Goal: Task Accomplishment & Management: Manage account settings

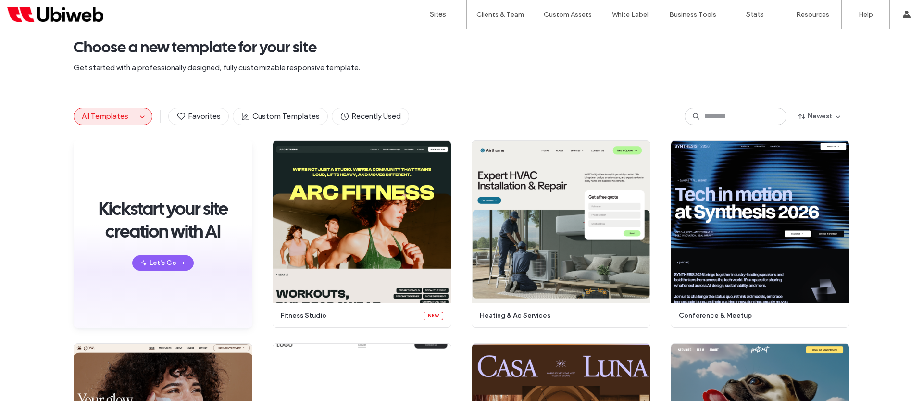
scroll to position [24, 0]
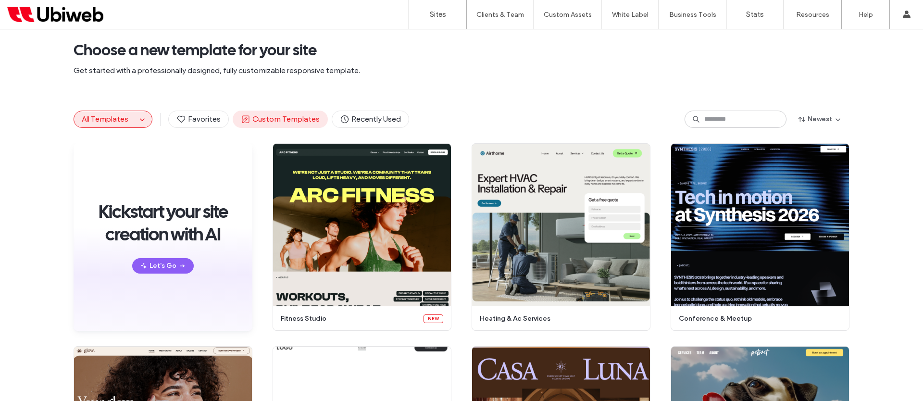
click at [298, 118] on span "Custom Templates" at bounding box center [280, 119] width 79 height 11
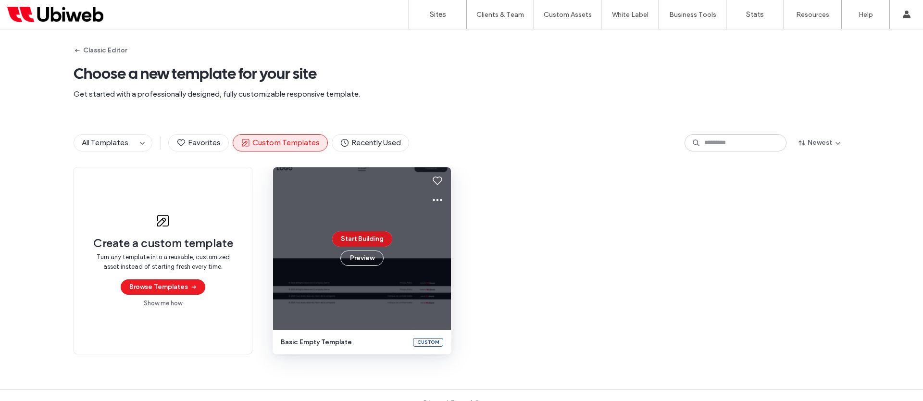
click at [362, 238] on button "Start Building" at bounding box center [362, 238] width 60 height 15
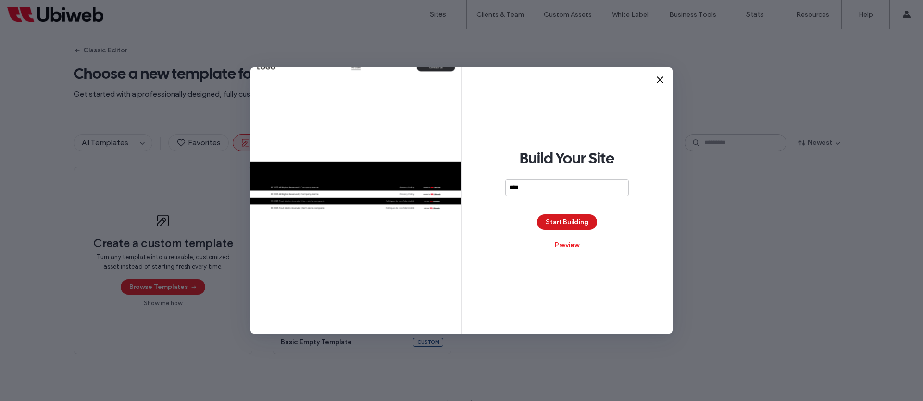
type input "****"
click at [573, 224] on button "Start Building" at bounding box center [567, 221] width 60 height 15
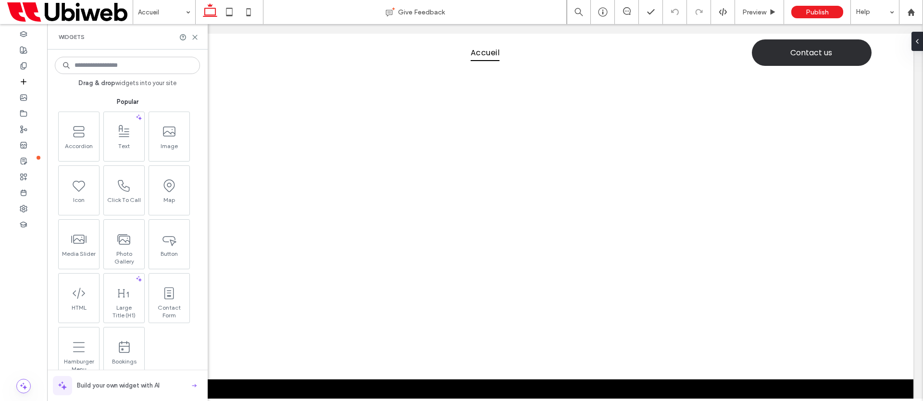
click at [199, 39] on div "Widgets" at bounding box center [127, 36] width 161 height 25
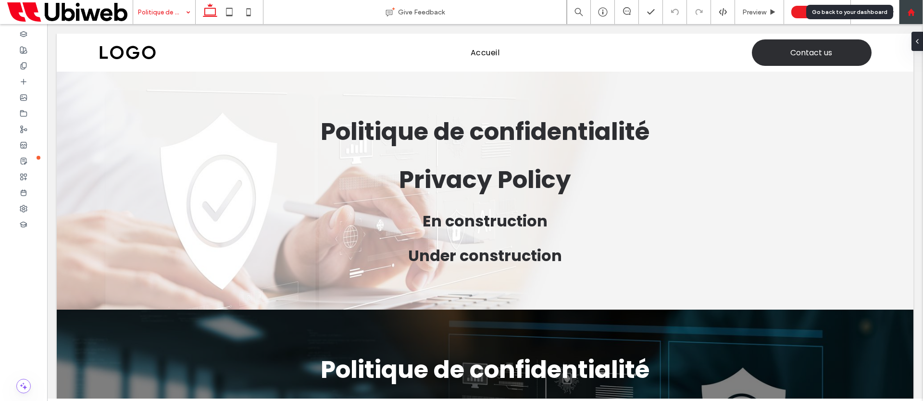
click at [916, 12] on div at bounding box center [911, 12] width 23 height 8
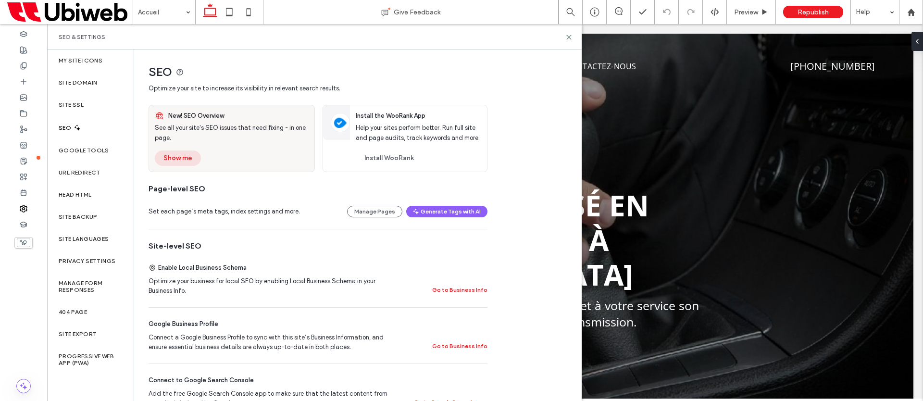
click at [191, 159] on button "Show me" at bounding box center [178, 157] width 46 height 15
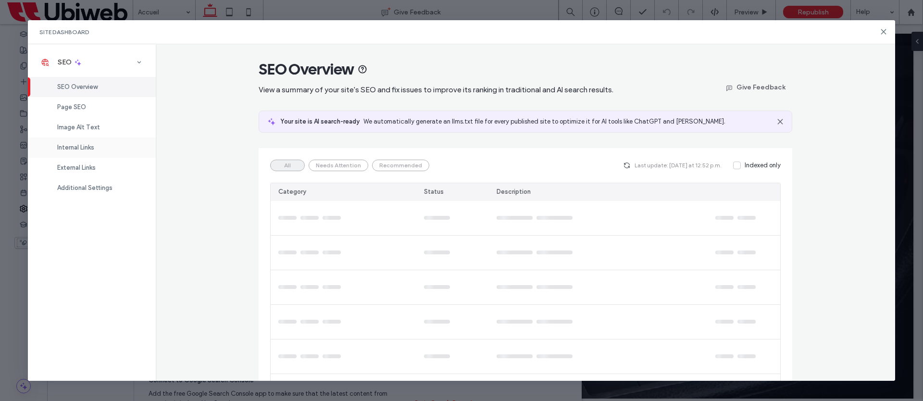
click at [94, 149] on span "Internal Links" at bounding box center [75, 147] width 37 height 7
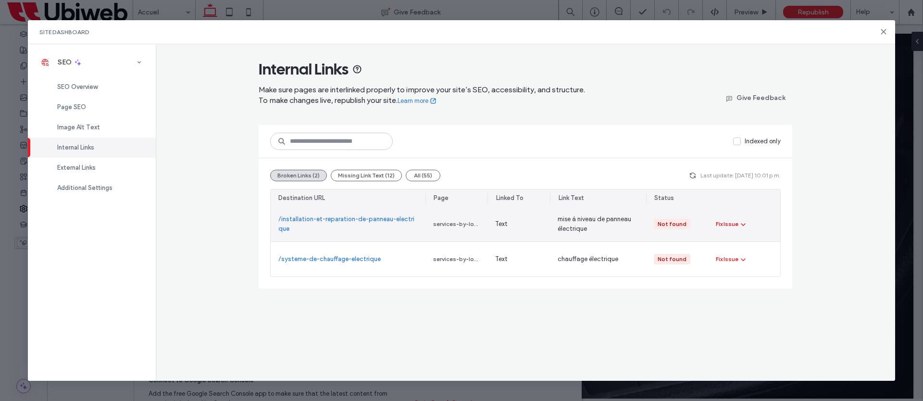
click at [720, 222] on div "Fix Issue" at bounding box center [727, 224] width 23 height 9
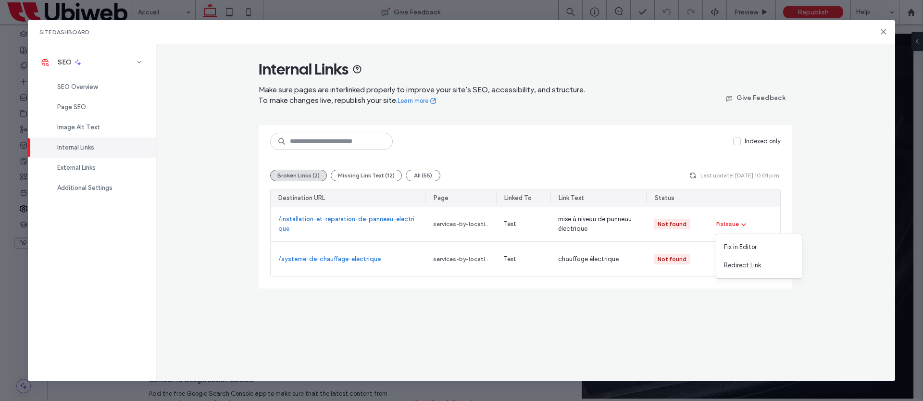
drag, startPoint x: 489, startPoint y: 198, endPoint x: 499, endPoint y: 200, distance: 10.4
click at [499, 200] on div "Linked To" at bounding box center [523, 198] width 54 height 18
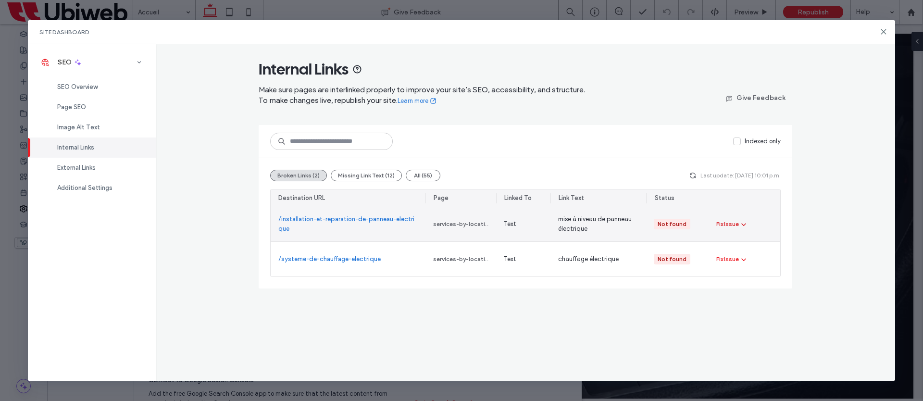
click at [735, 221] on div "Fix Issue" at bounding box center [727, 224] width 23 height 9
click at [734, 243] on span "Fix in Editor" at bounding box center [741, 247] width 33 height 10
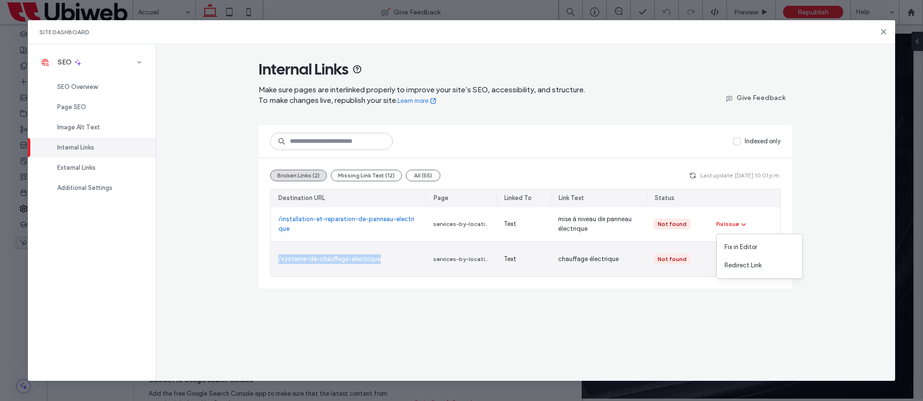
drag, startPoint x: 351, startPoint y: 260, endPoint x: 276, endPoint y: 262, distance: 74.1
click at [276, 262] on div "/systeme-de-chauffage-electrique" at bounding box center [348, 259] width 155 height 35
copy link "/systeme-de-chauffage-electrique"
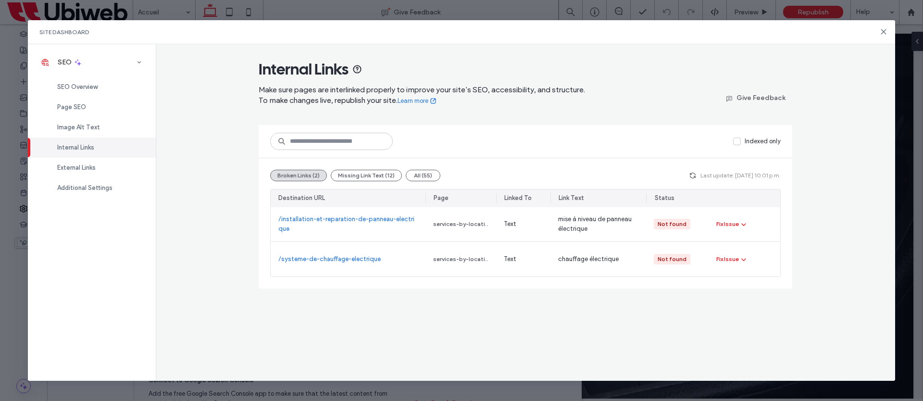
click at [877, 33] on div "Site Dashboard" at bounding box center [462, 32] width 868 height 24
click at [883, 31] on use at bounding box center [884, 32] width 4 height 4
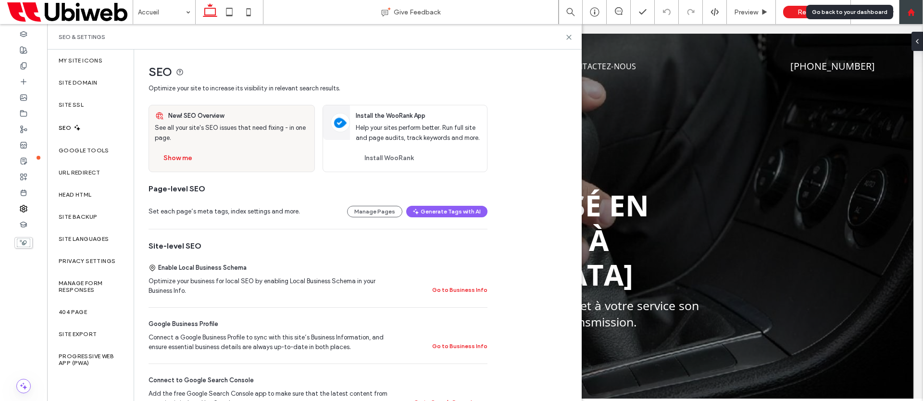
click at [908, 9] on icon at bounding box center [911, 12] width 8 height 8
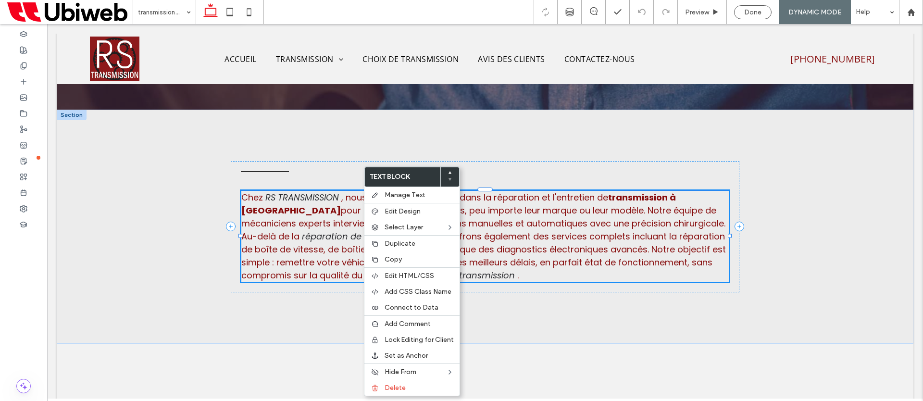
type input "*"
type input "***"
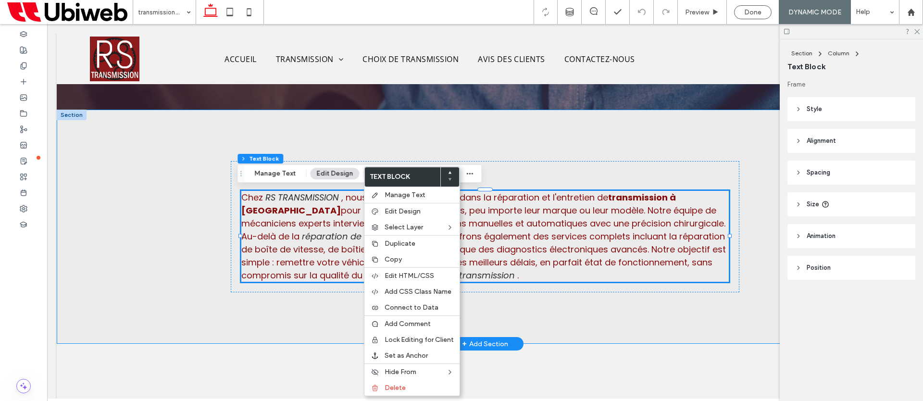
click at [192, 208] on div "Chez RS TRANSMISSION , nous sommes spécialisés dans la réparation et l'entretie…" at bounding box center [485, 227] width 857 height 234
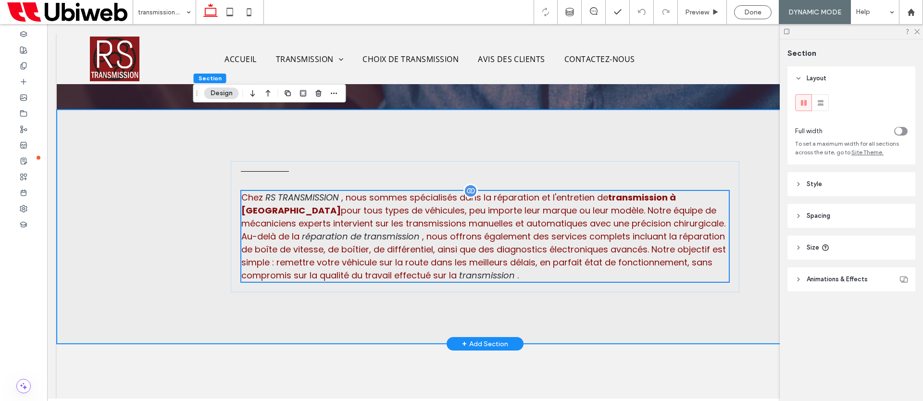
click at [344, 231] on link "réparation de transmission" at bounding box center [361, 236] width 118 height 12
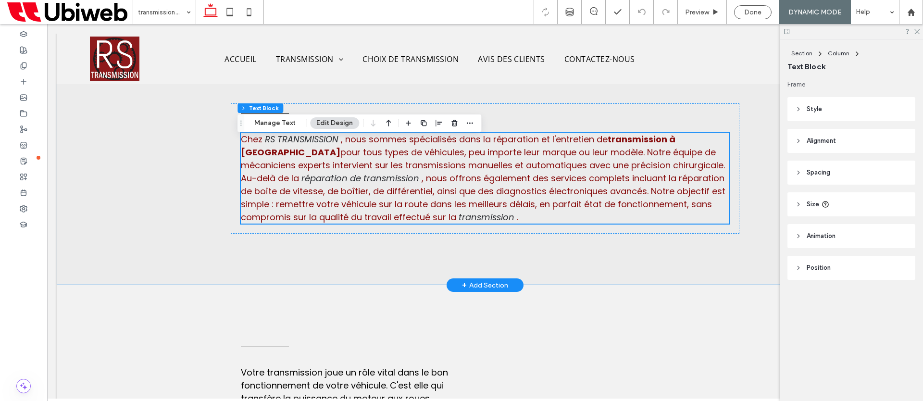
scroll to position [390, 0]
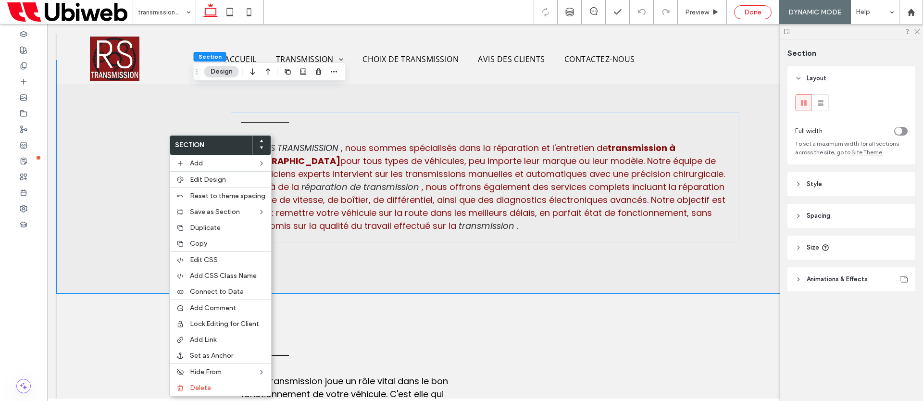
click at [745, 16] on div "Done" at bounding box center [753, 12] width 38 height 14
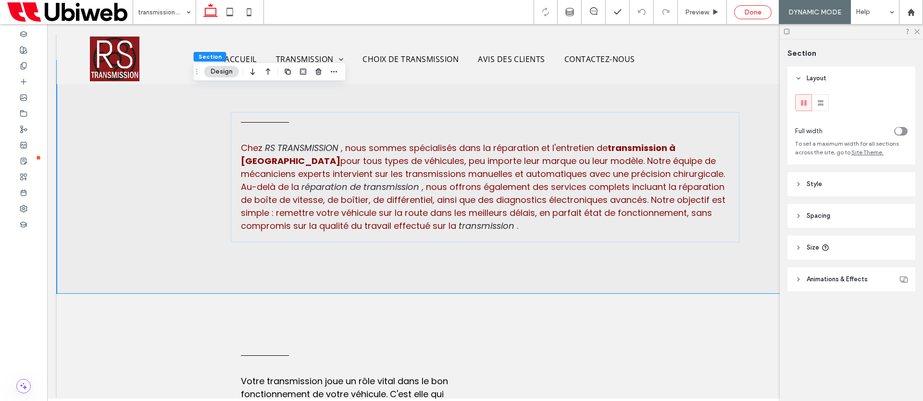
click at [753, 14] on span "Done" at bounding box center [752, 12] width 17 height 8
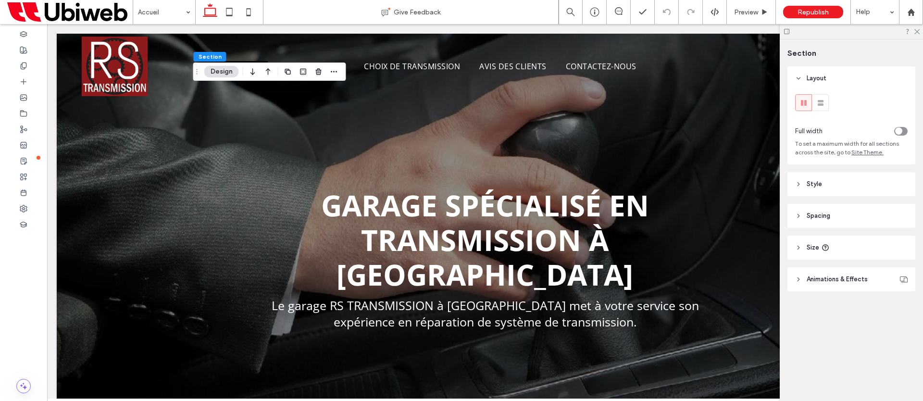
scroll to position [0, 0]
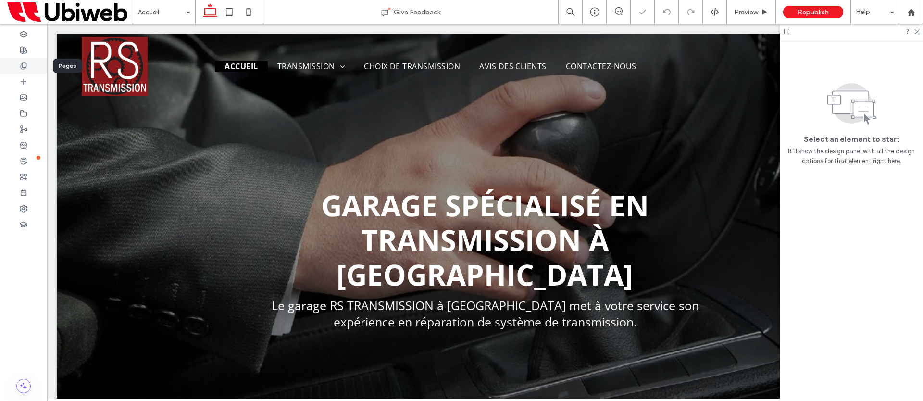
click at [20, 67] on icon at bounding box center [24, 66] width 8 height 8
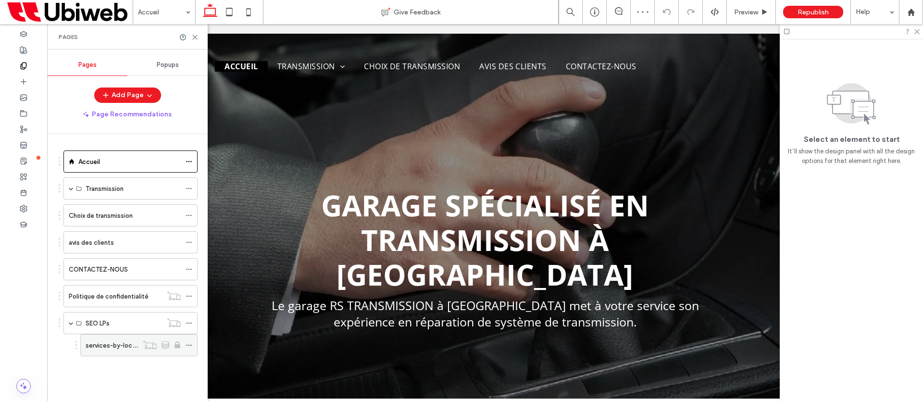
click at [120, 342] on label "services-by-location" at bounding box center [117, 345] width 62 height 17
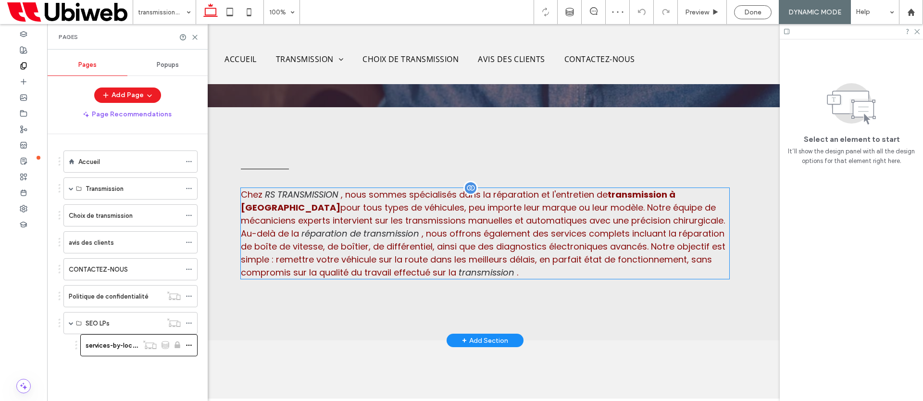
scroll to position [344, 0]
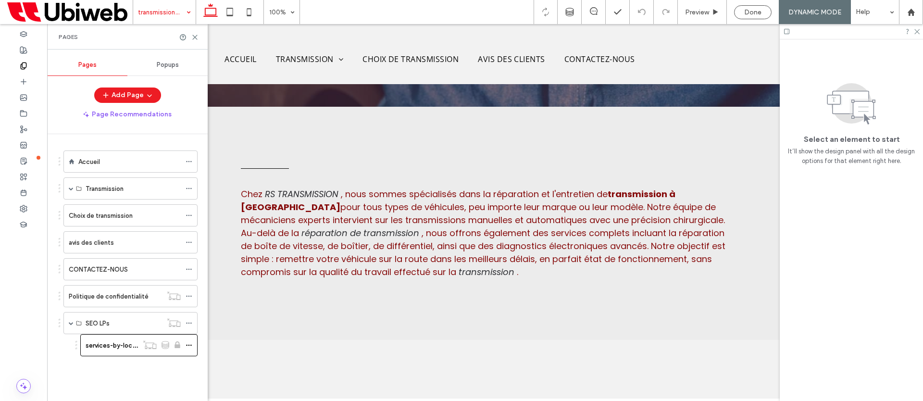
drag, startPoint x: 176, startPoint y: 13, endPoint x: 179, endPoint y: 22, distance: 9.3
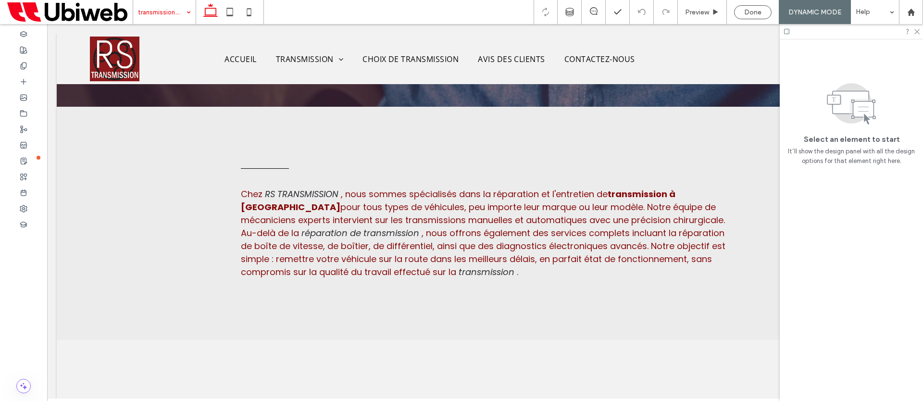
drag, startPoint x: 187, startPoint y: 6, endPoint x: 172, endPoint y: 23, distance: 22.2
click at [187, 6] on div "transmission-laval" at bounding box center [164, 12] width 63 height 24
drag, startPoint x: 23, startPoint y: 115, endPoint x: 25, endPoint y: 121, distance: 6.9
click at [23, 114] on icon at bounding box center [24, 114] width 8 height 8
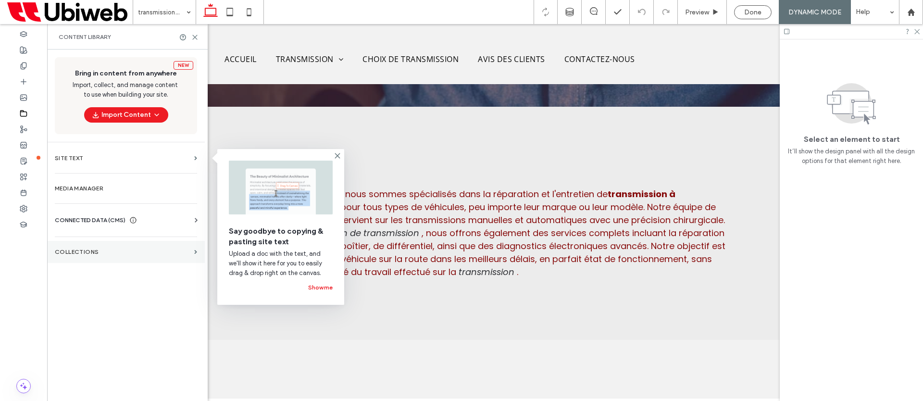
click at [96, 249] on label "Collections" at bounding box center [123, 252] width 136 height 7
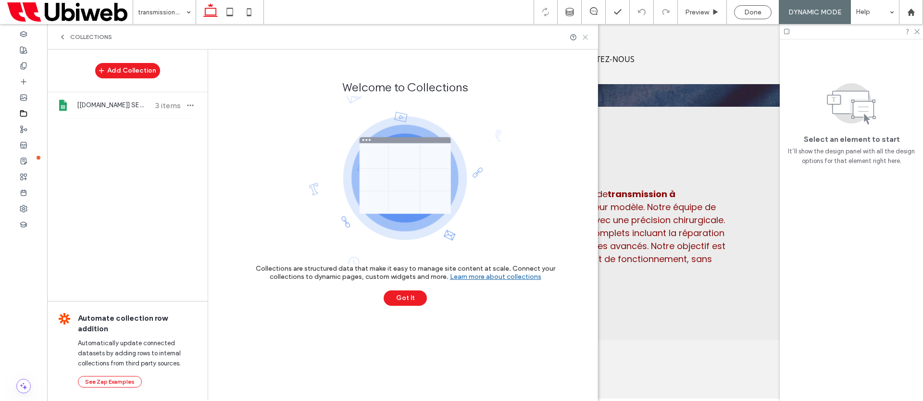
click at [584, 37] on icon at bounding box center [585, 37] width 7 height 7
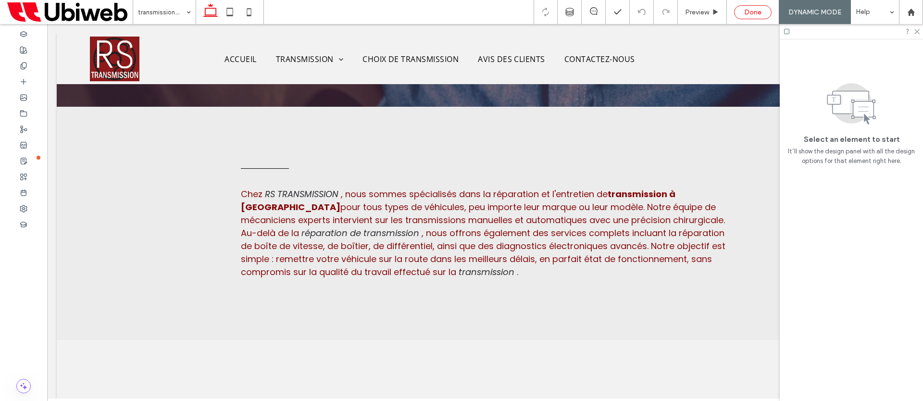
click at [751, 12] on span "Done" at bounding box center [752, 12] width 17 height 8
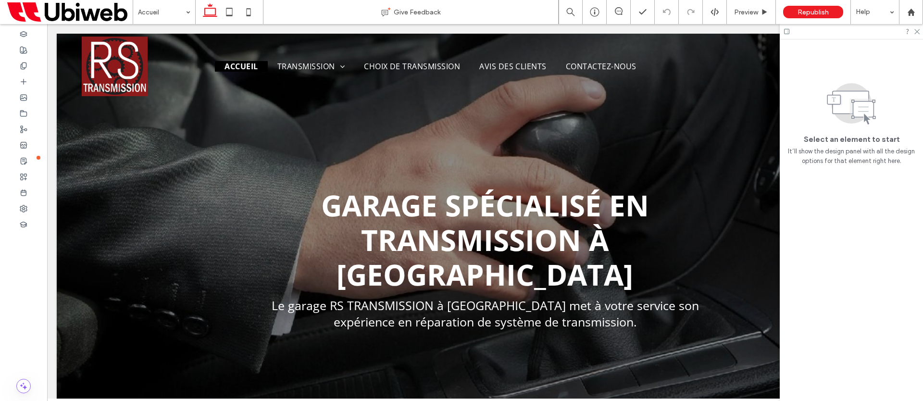
scroll to position [0, 0]
click at [25, 207] on icon at bounding box center [24, 209] width 8 height 8
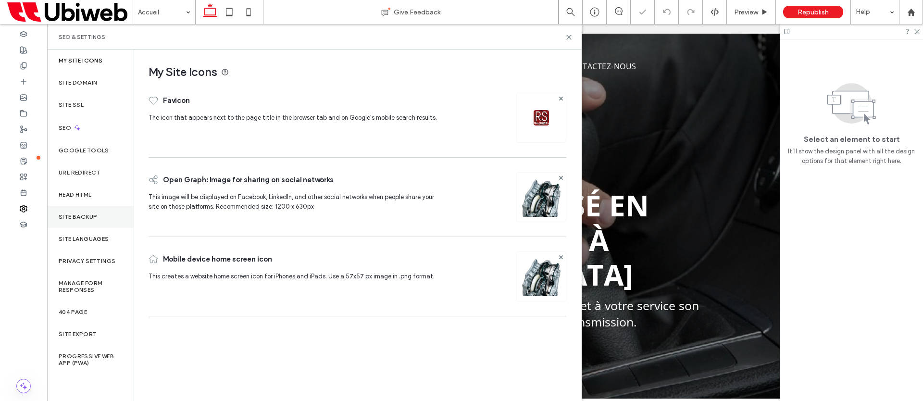
click at [92, 218] on label "Site Backup" at bounding box center [78, 216] width 38 height 7
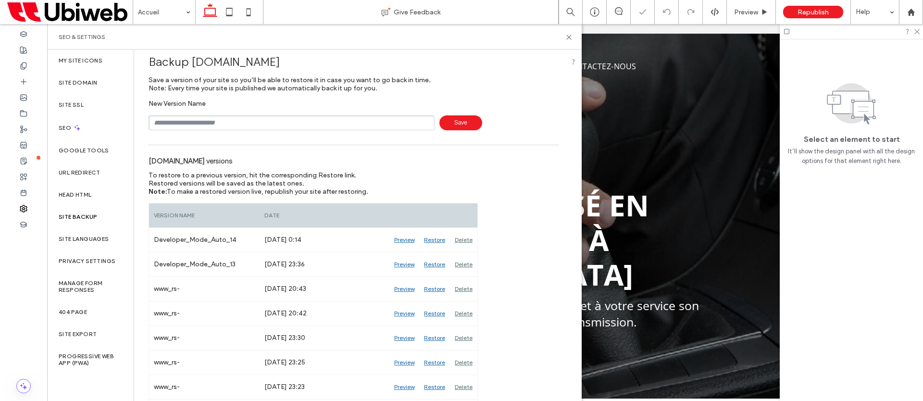
scroll to position [12, 0]
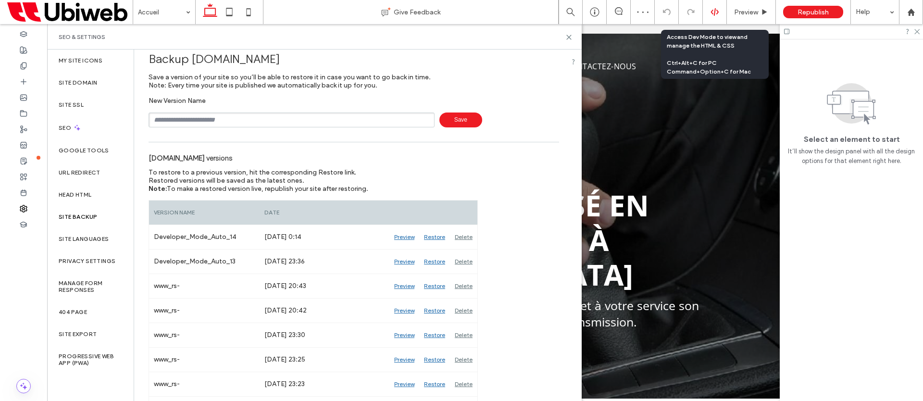
click at [718, 14] on icon at bounding box center [715, 12] width 9 height 9
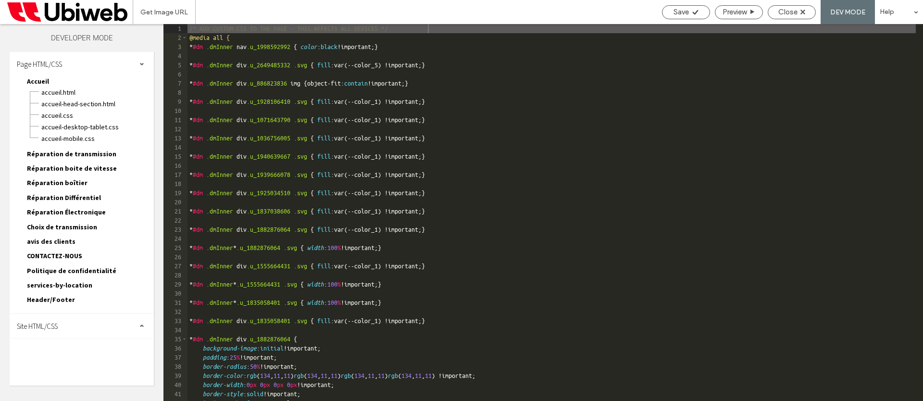
click at [62, 271] on span "Politique de confidentialité" at bounding box center [71, 270] width 89 height 9
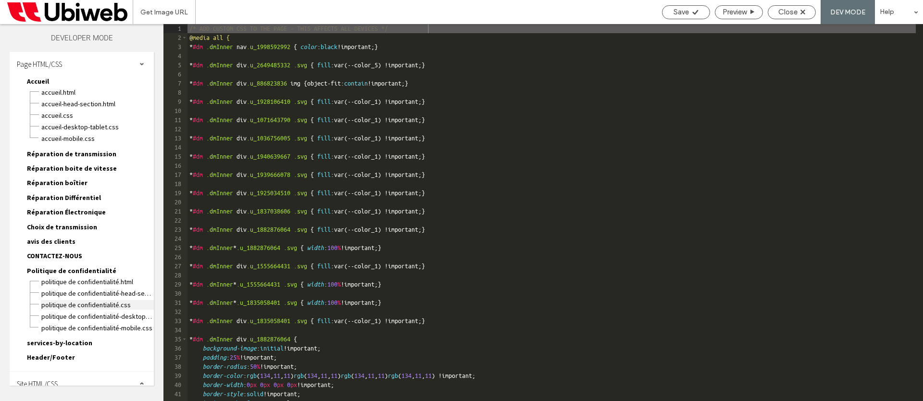
click at [113, 303] on span "Politique de confidentialité.css" at bounding box center [97, 305] width 113 height 10
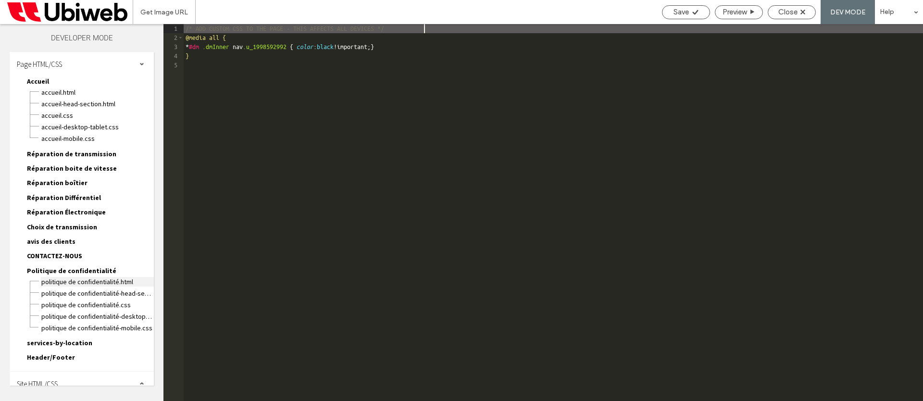
click at [117, 280] on span "Politique de confidentialité.html" at bounding box center [97, 282] width 113 height 10
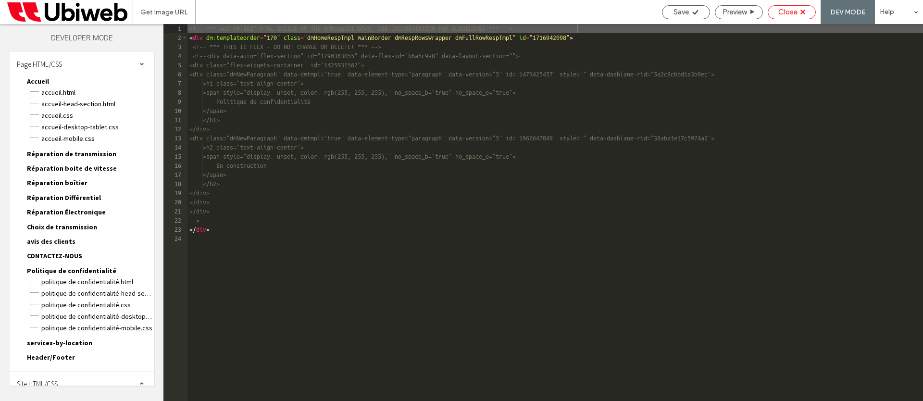
click at [782, 10] on span "Close" at bounding box center [787, 12] width 19 height 9
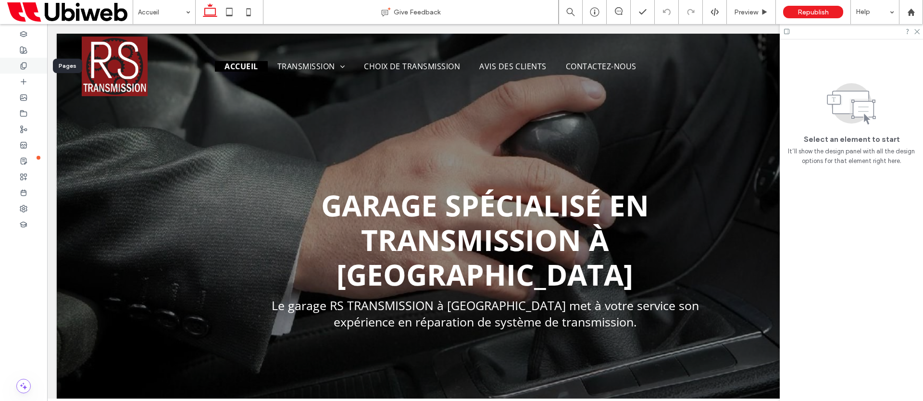
click at [24, 68] on icon at bounding box center [24, 66] width 8 height 8
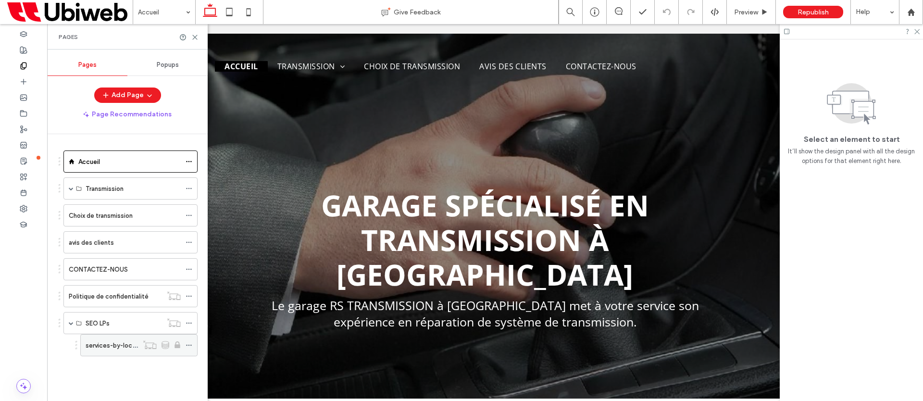
click at [120, 340] on label "services-by-location" at bounding box center [117, 345] width 62 height 17
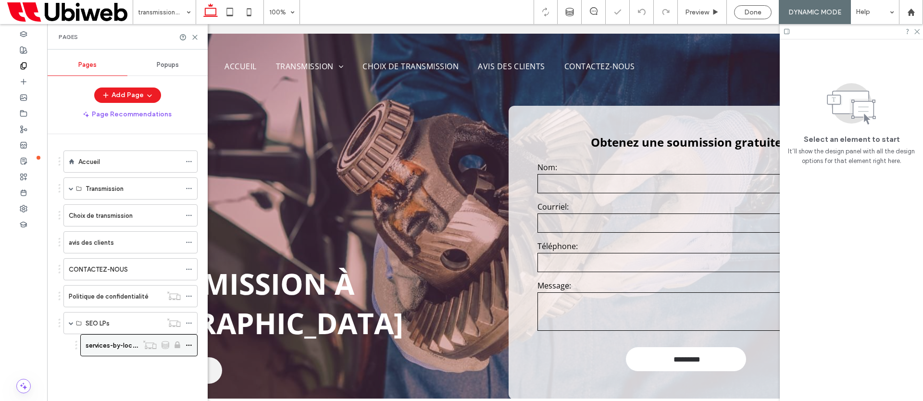
click at [190, 344] on icon at bounding box center [189, 345] width 7 height 7
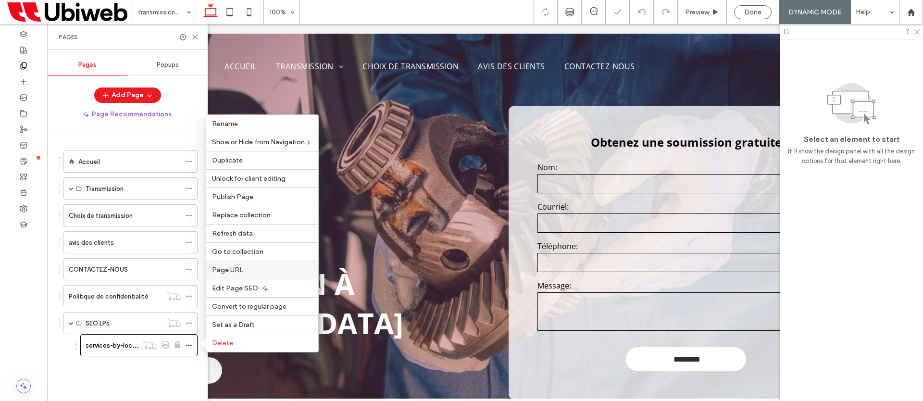
click at [233, 269] on span "Page URL" at bounding box center [227, 270] width 31 height 8
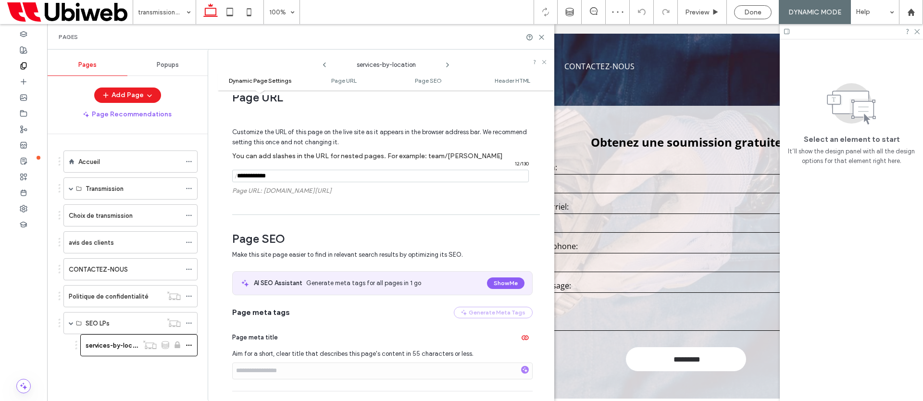
scroll to position [191, 0]
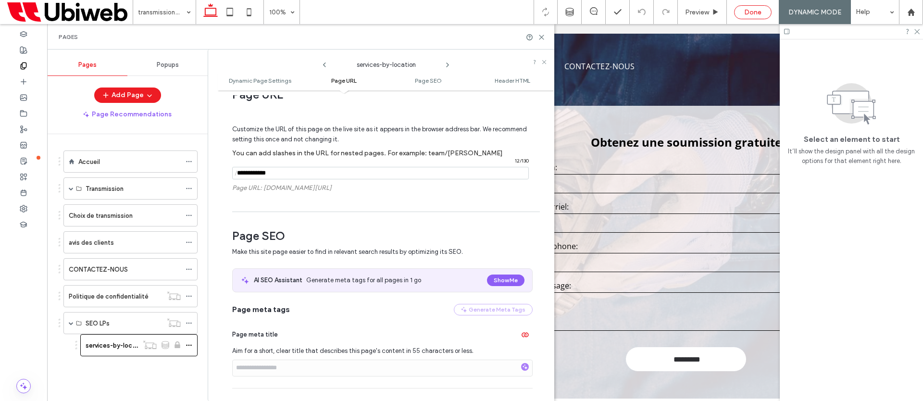
click at [750, 13] on span "Done" at bounding box center [752, 12] width 17 height 8
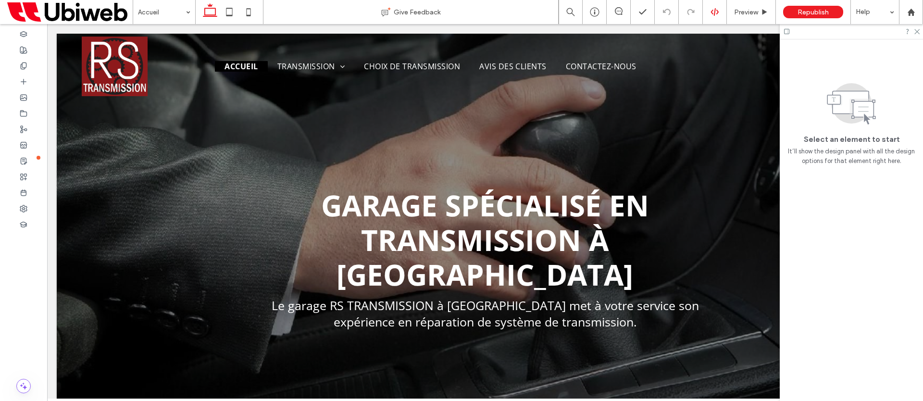
scroll to position [0, 0]
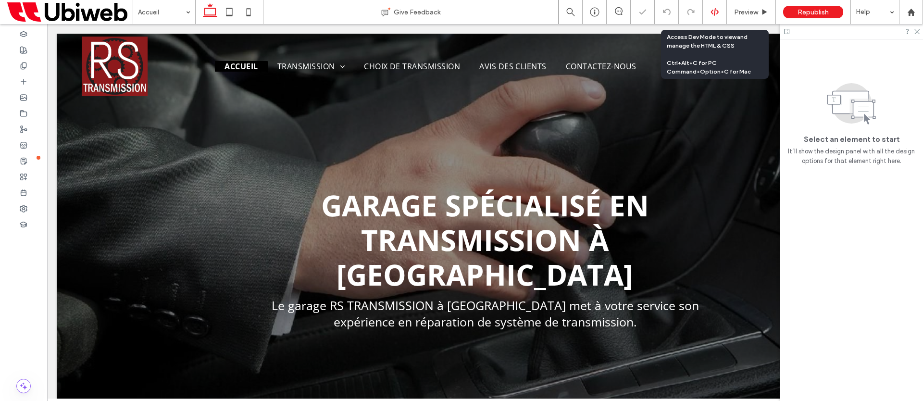
click at [713, 12] on icon at bounding box center [715, 12] width 9 height 9
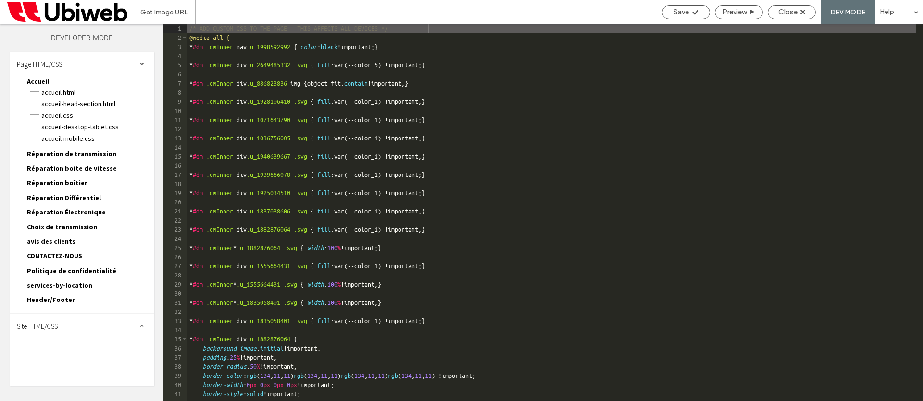
click at [58, 288] on span "services-by-location" at bounding box center [59, 285] width 65 height 9
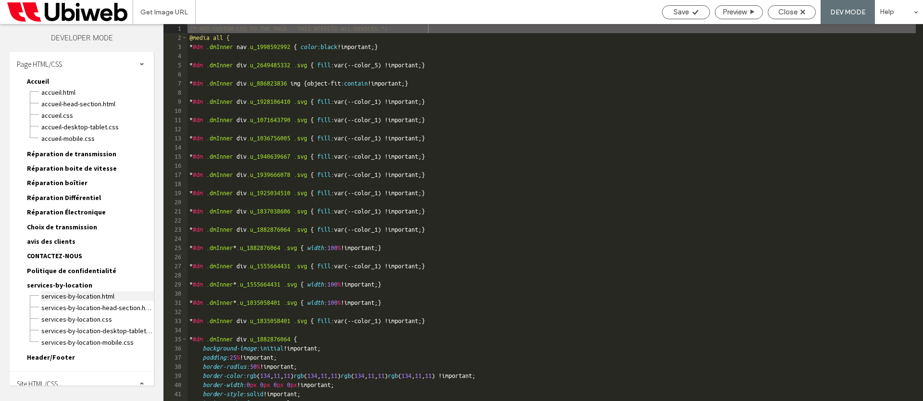
click at [91, 298] on span "services-by-location.html" at bounding box center [97, 296] width 113 height 10
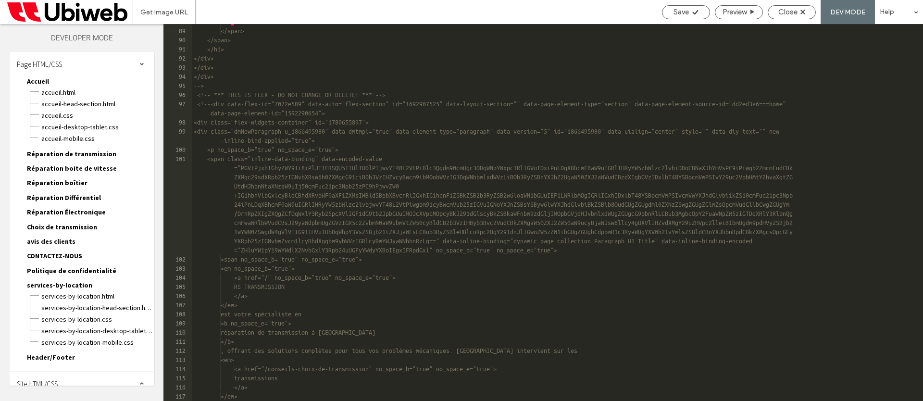
scroll to position [923, 0]
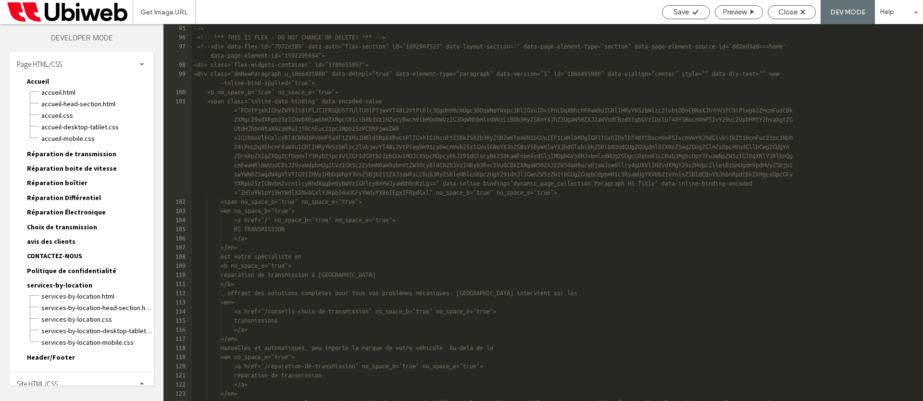
click at [423, 85] on div "--> <!-- *** THIS IS FLEX - DO NOT CHANGE OR DELETE! *** --> <!--<div data-flex…" at bounding box center [554, 230] width 724 height 413
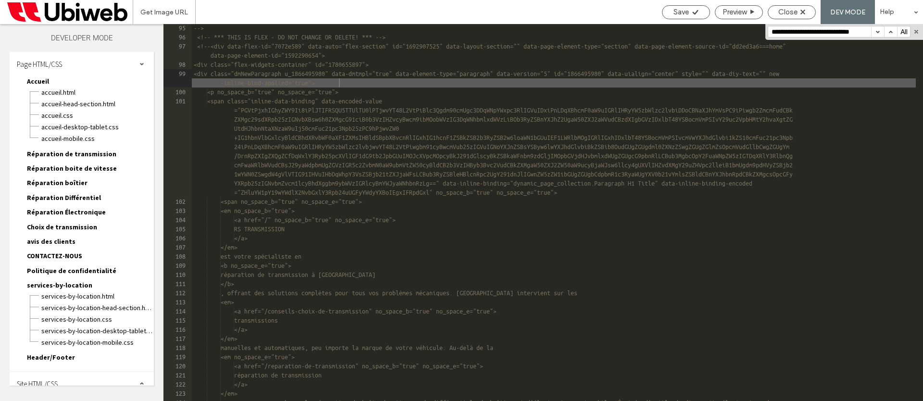
scroll to position [3457, 0]
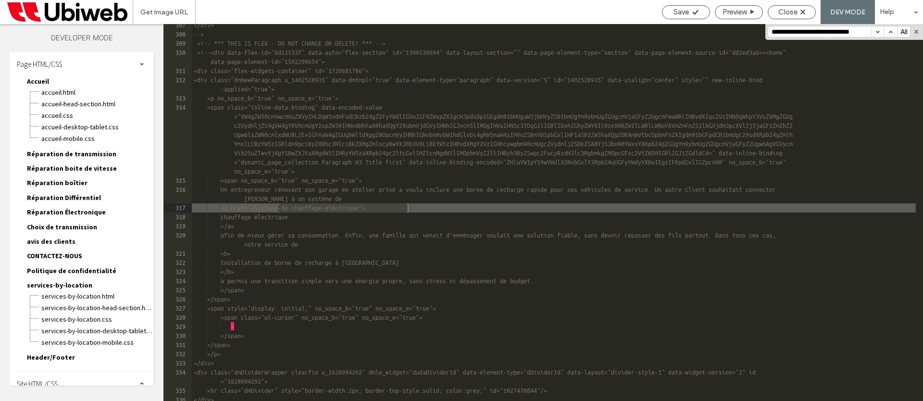
type input "**********"
click at [881, 31] on button "button" at bounding box center [877, 31] width 13 height 11
click at [879, 32] on button "button" at bounding box center [877, 31] width 13 height 11
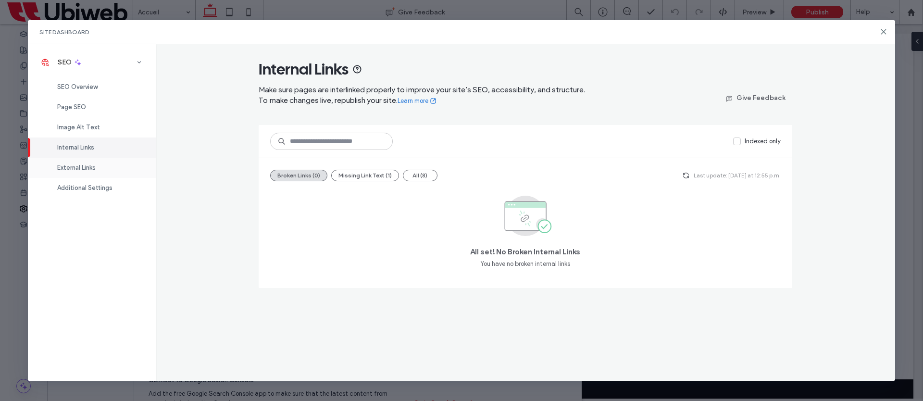
click at [77, 166] on span "External Links" at bounding box center [76, 167] width 38 height 7
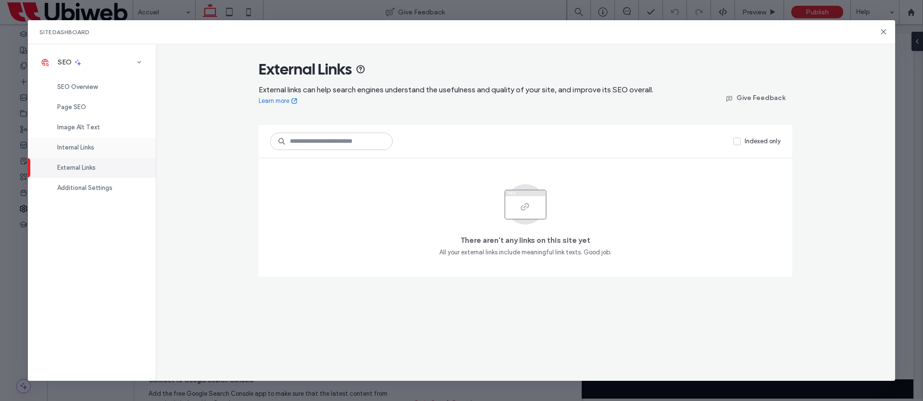
click at [84, 150] on div "Internal Links" at bounding box center [92, 148] width 128 height 20
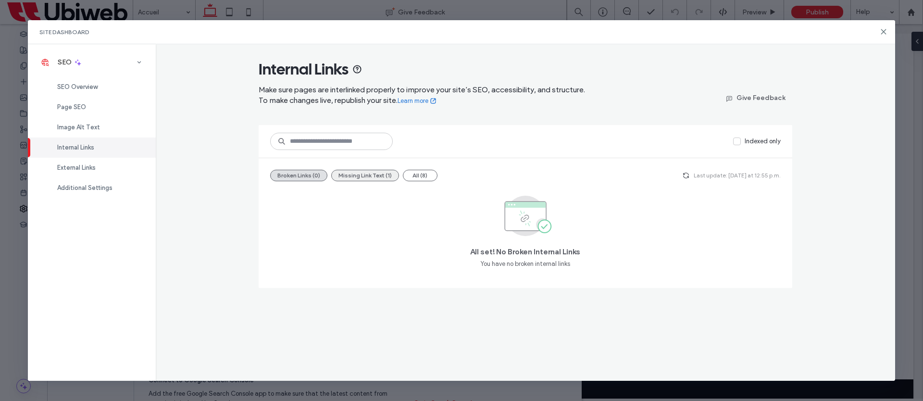
click at [381, 173] on button "Missing Link Text (1)" at bounding box center [365, 176] width 68 height 12
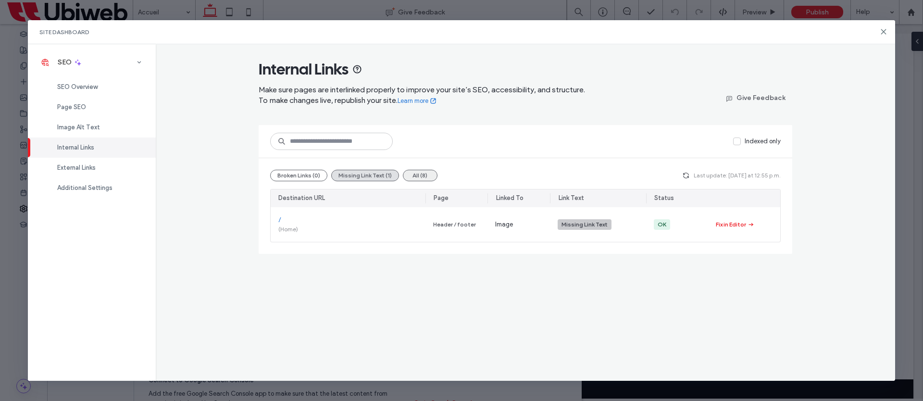
click at [417, 182] on div "Broken Links (0) Missing Link Text (1) All (8) Last update: Today at 12:55 p.m.…" at bounding box center [526, 206] width 534 height 96
click at [419, 176] on button "All (8)" at bounding box center [420, 176] width 35 height 12
click at [276, 264] on div "‎ /politique-de-confidentialite-privacy-policy ‎ ( 4 )" at bounding box center [348, 259] width 155 height 35
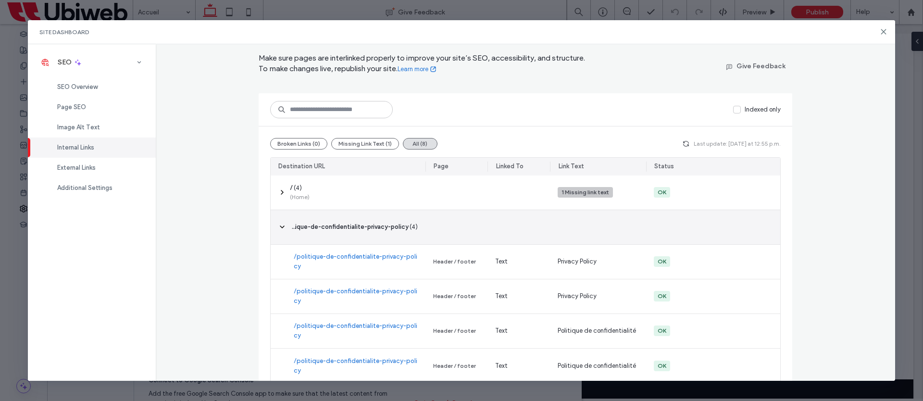
scroll to position [46, 0]
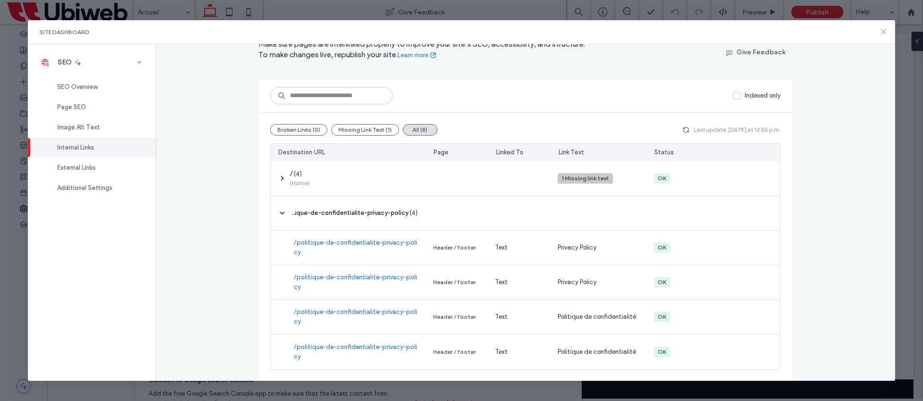
click at [883, 32] on use at bounding box center [884, 32] width 4 height 4
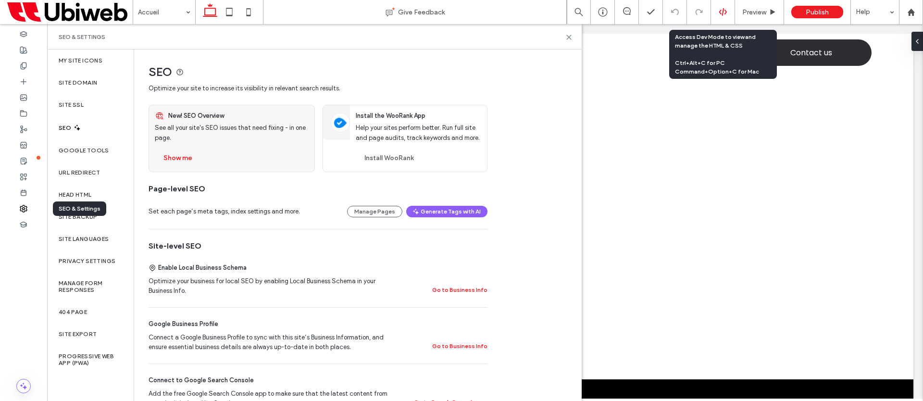
click at [732, 14] on div at bounding box center [723, 12] width 24 height 9
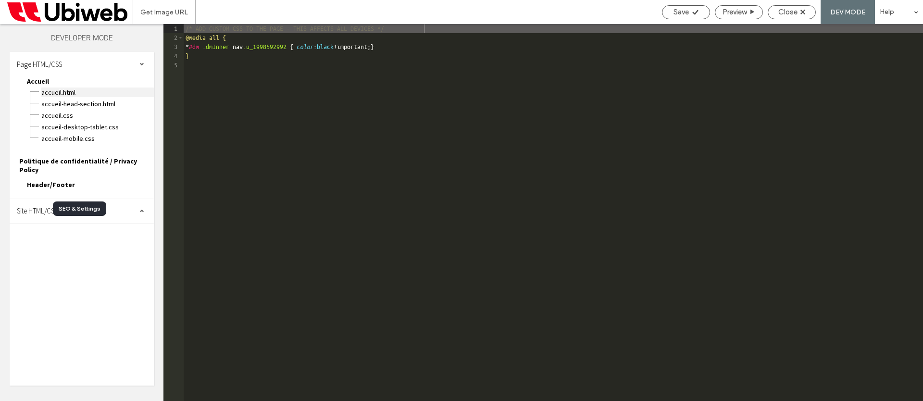
click at [67, 93] on span "Accueil.html" at bounding box center [97, 93] width 113 height 10
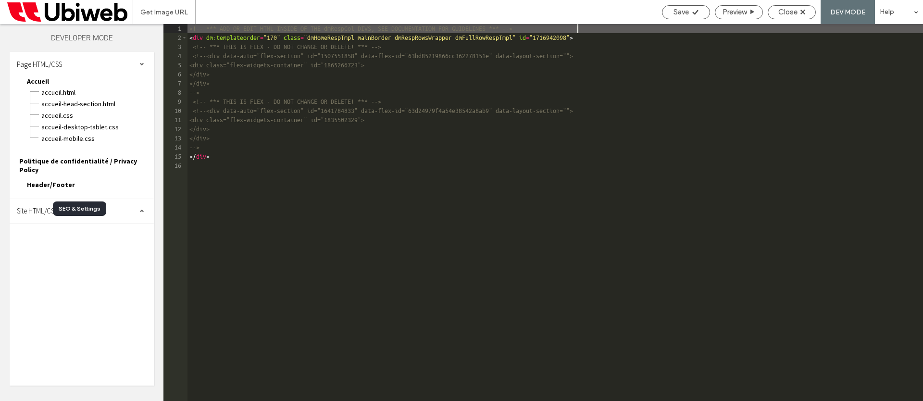
click at [87, 163] on span "Politique de confidentialité / Privacy Policy" at bounding box center [86, 165] width 135 height 17
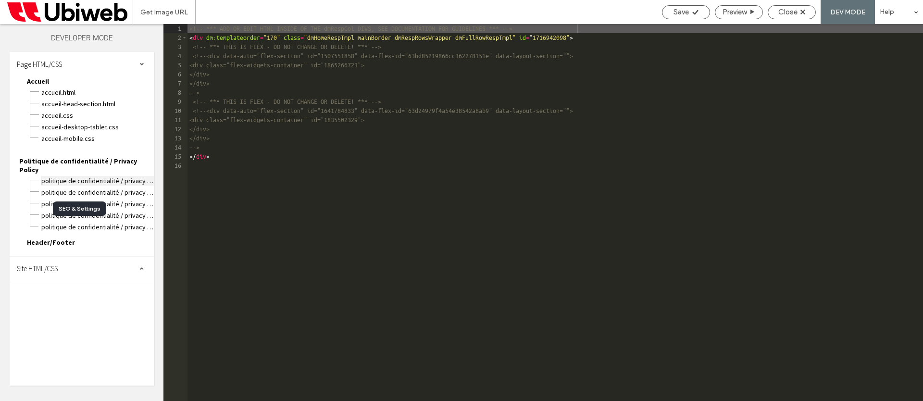
click at [108, 176] on span "Politique de confidentialité / Privacy Policy.html" at bounding box center [97, 181] width 113 height 10
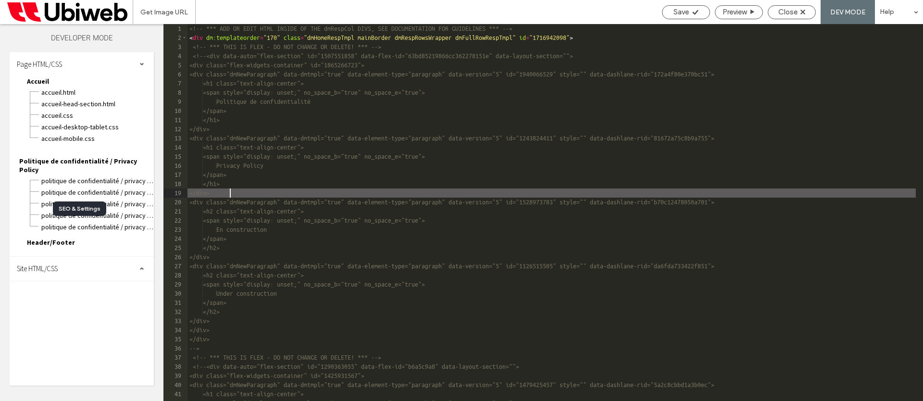
click at [333, 188] on div "<!-- *** ADD OR EDIT HTML INSIDE OF THE dmRespCol DIVS, SEE DOCUMENTATION FOR G…" at bounding box center [552, 221] width 728 height 395
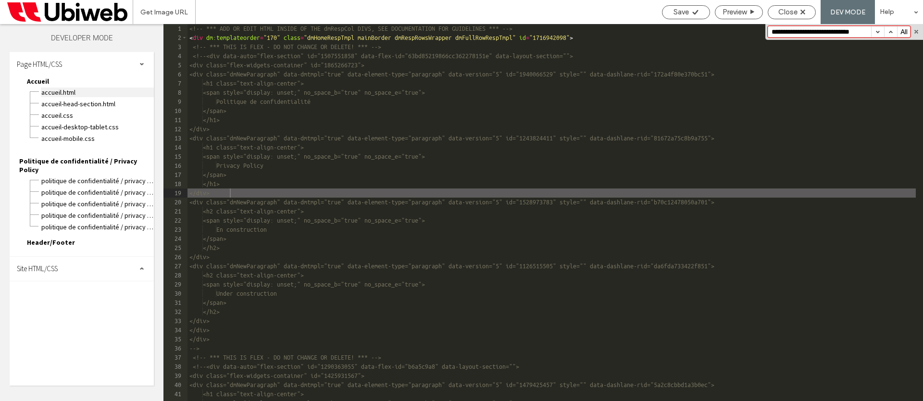
type input "**********"
click at [71, 93] on span "Accueil.html" at bounding box center [97, 93] width 113 height 10
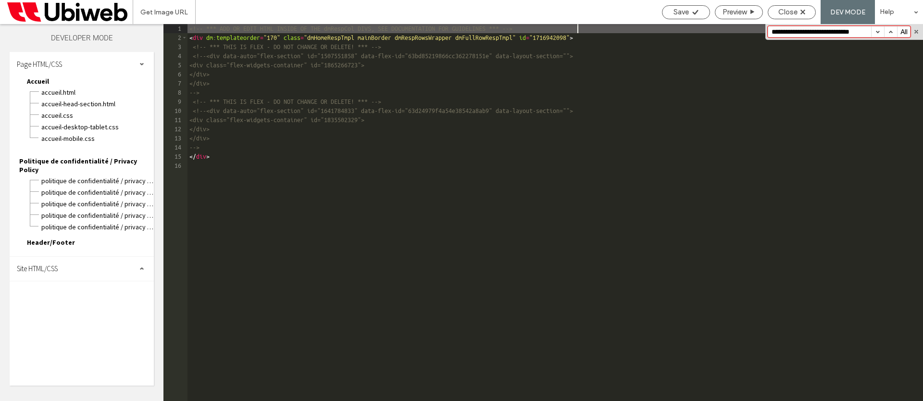
click at [330, 126] on div "<!-- *** ADD OR EDIT HTML INSIDE OF THE dmRespCol DIVS, SEE DOCUMENTATION FOR G…" at bounding box center [556, 221] width 736 height 395
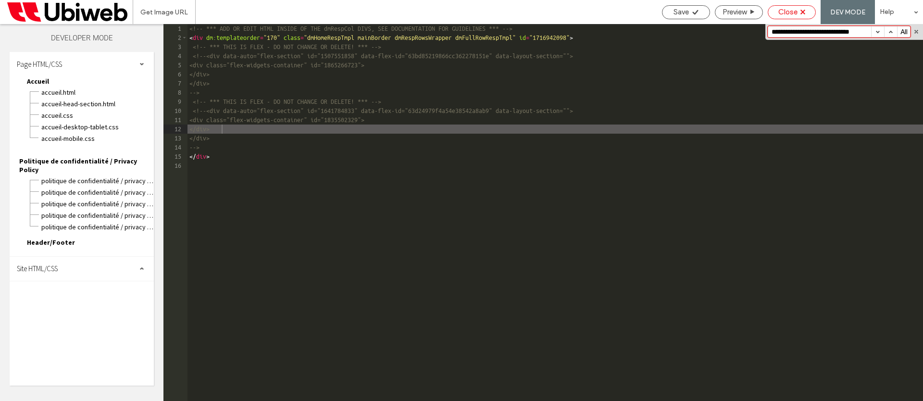
click at [799, 11] on div "Close" at bounding box center [791, 12] width 47 height 9
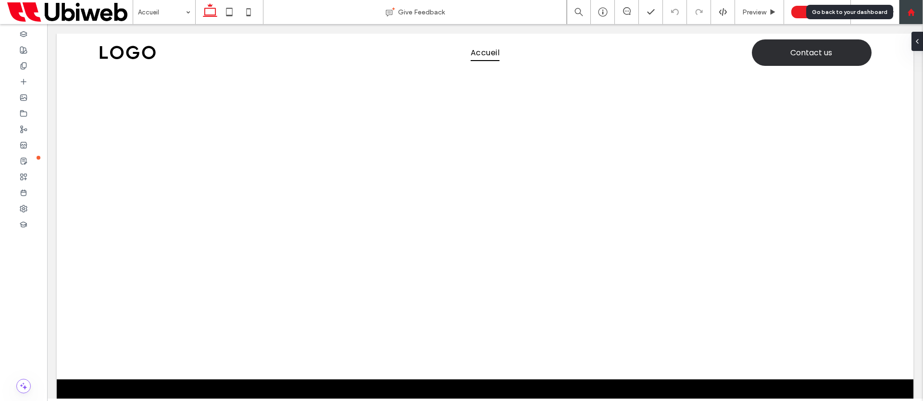
click at [912, 10] on use at bounding box center [910, 11] width 7 height 7
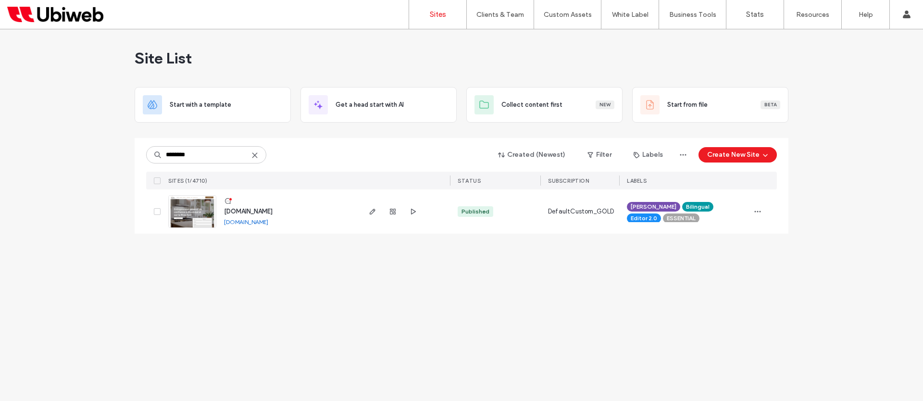
type input "********"
click at [200, 212] on img at bounding box center [192, 228] width 47 height 65
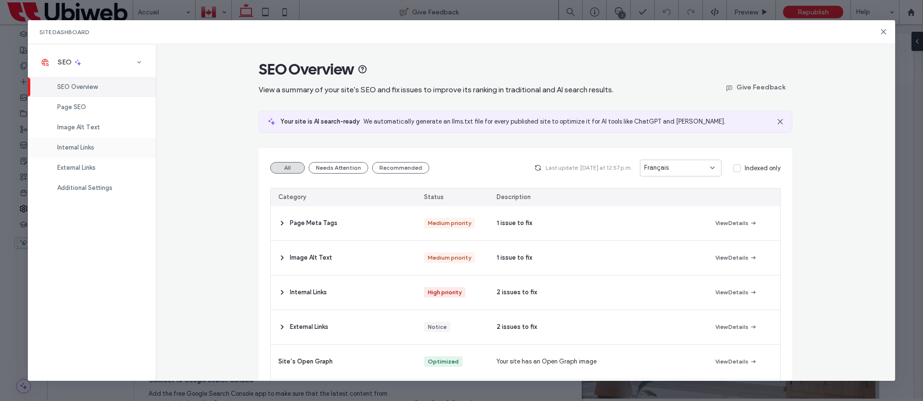
click at [86, 146] on span "Internal Links" at bounding box center [75, 147] width 37 height 7
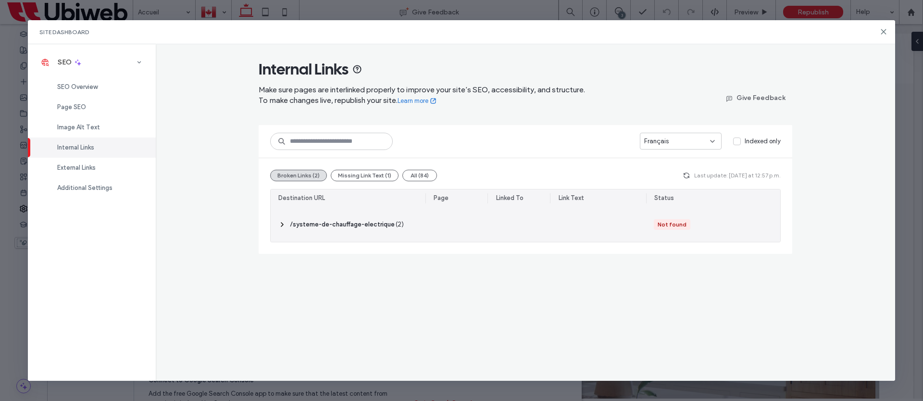
click at [283, 223] on icon at bounding box center [282, 225] width 8 height 8
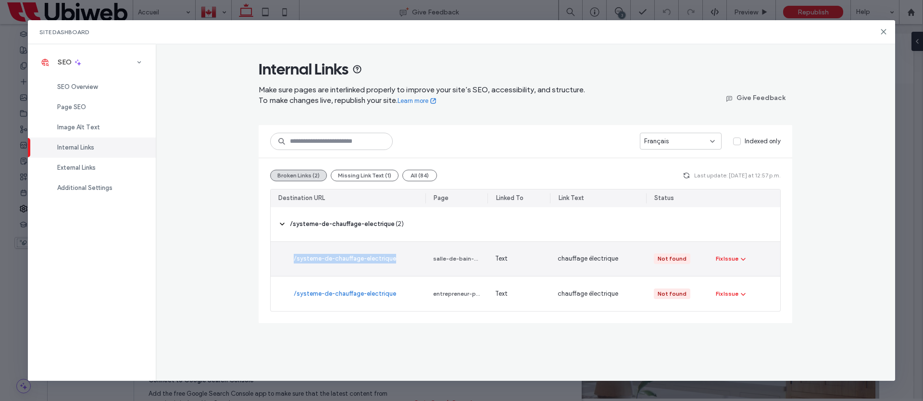
drag, startPoint x: 401, startPoint y: 259, endPoint x: 291, endPoint y: 261, distance: 109.6
click at [291, 261] on div "/systeme-de-chauffage-electrique" at bounding box center [348, 259] width 155 height 34
copy link "/systeme-de-chauffage-electrique"
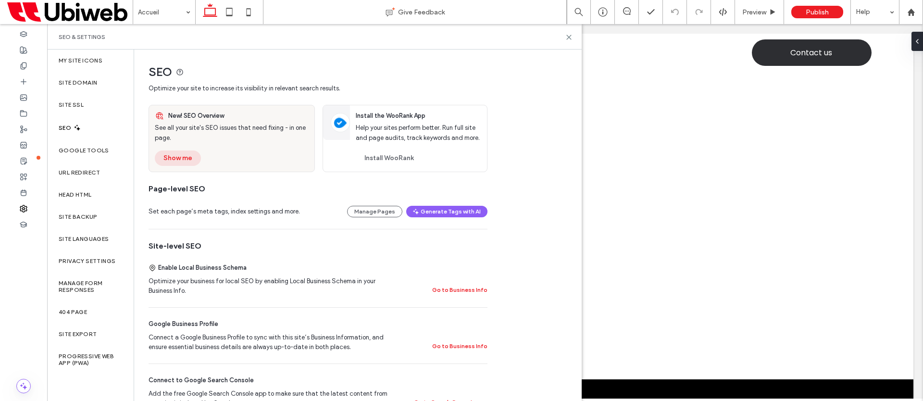
click at [183, 160] on button "Show me" at bounding box center [178, 157] width 46 height 15
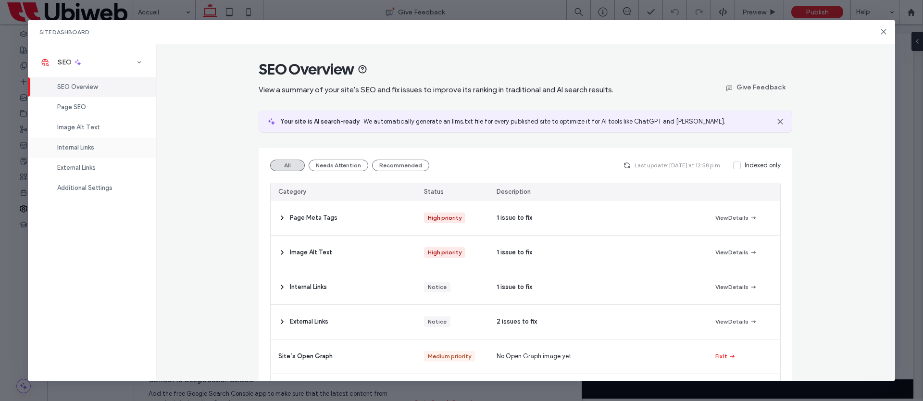
click at [89, 146] on span "Internal Links" at bounding box center [75, 147] width 37 height 7
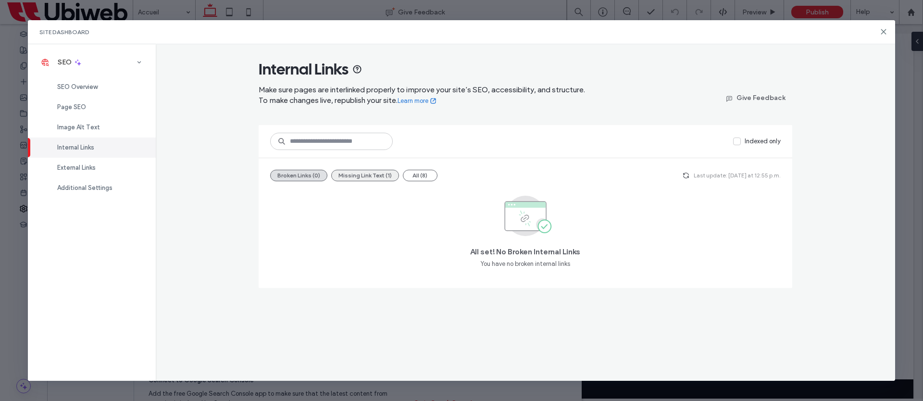
click at [370, 180] on button "Missing Link Text (1)" at bounding box center [365, 176] width 68 height 12
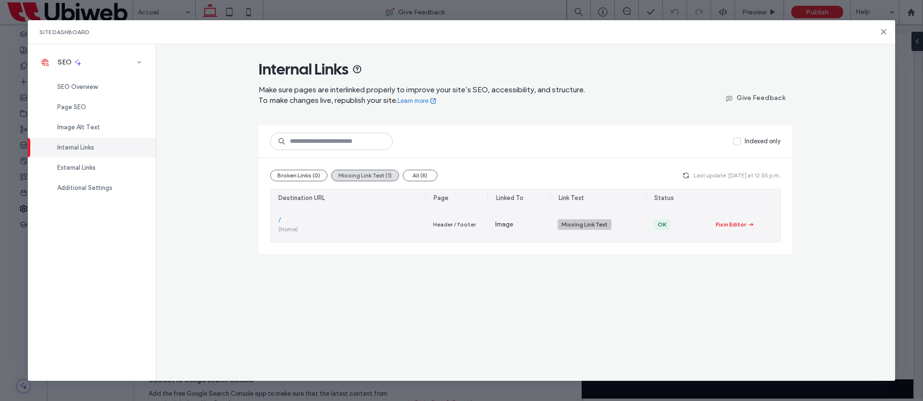
click at [354, 227] on div "/ (Home)" at bounding box center [348, 224] width 155 height 35
drag, startPoint x: 371, startPoint y: 218, endPoint x: 382, endPoint y: 207, distance: 15.3
click at [372, 217] on div "/ (Home)" at bounding box center [348, 224] width 155 height 35
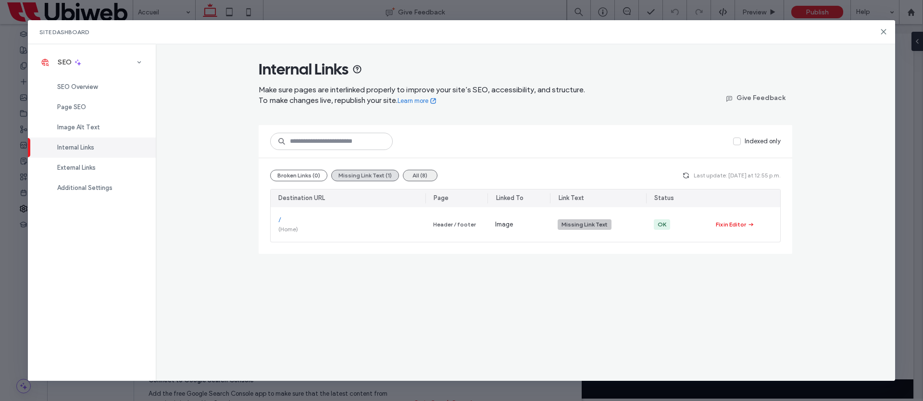
click at [413, 176] on button "All (8)" at bounding box center [420, 176] width 35 height 12
click at [401, 265] on div "‎ /politique-de-confidentialite-privacy-policy ‎ ( 4 )" at bounding box center [348, 259] width 155 height 35
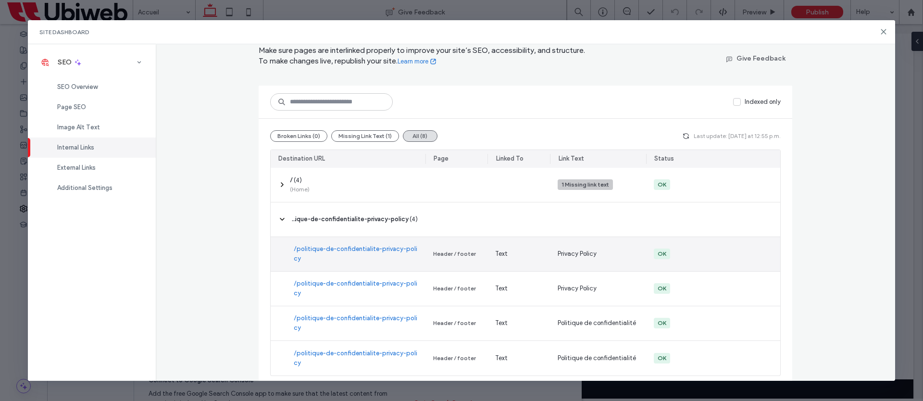
scroll to position [46, 0]
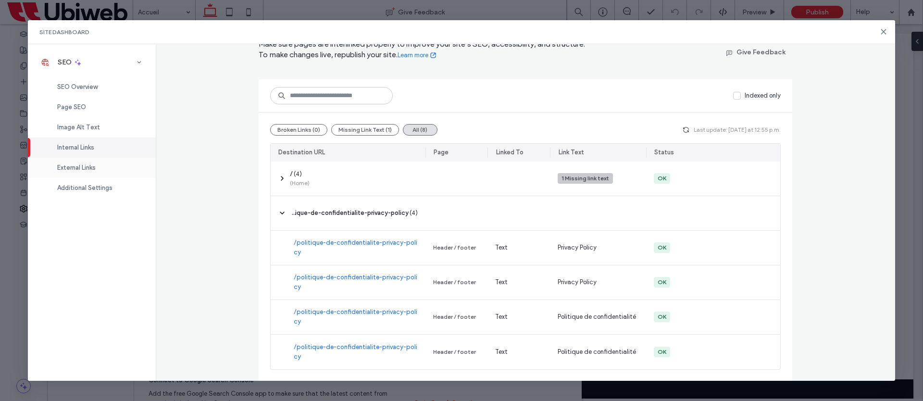
click at [92, 165] on span "External Links" at bounding box center [76, 167] width 38 height 7
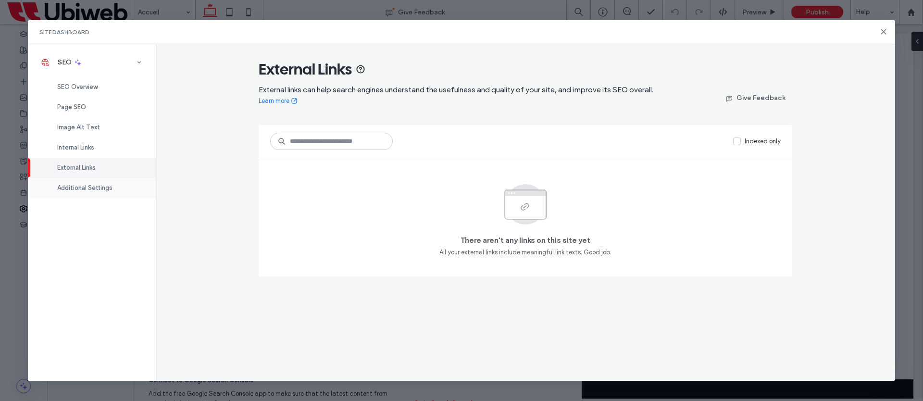
click at [83, 190] on span "Additional Settings" at bounding box center [84, 187] width 55 height 7
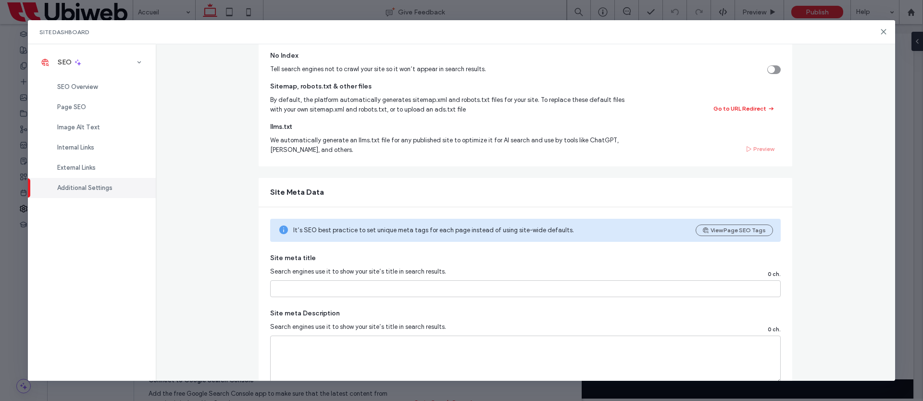
scroll to position [120, 0]
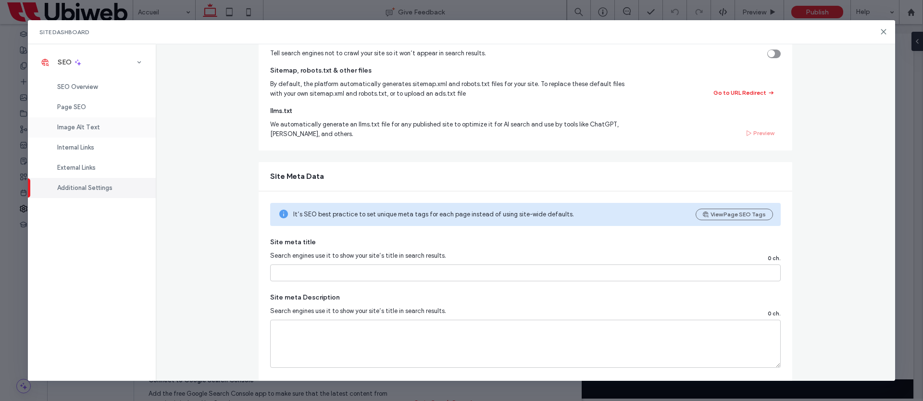
click at [89, 124] on span "Image Alt Text" at bounding box center [78, 127] width 43 height 7
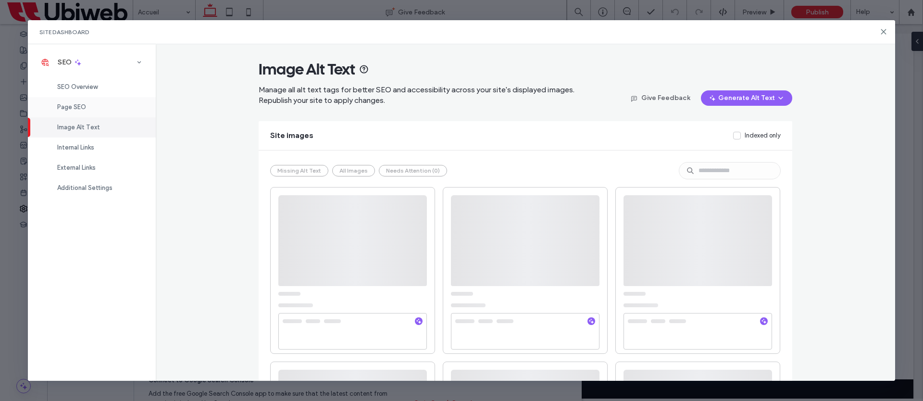
click at [84, 110] on span "Page SEO" at bounding box center [71, 106] width 29 height 7
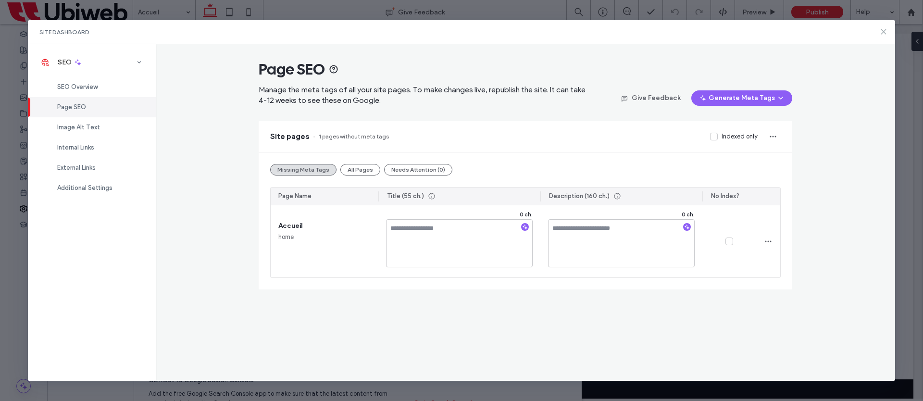
drag, startPoint x: 882, startPoint y: 30, endPoint x: 707, endPoint y: 3, distance: 177.1
click at [882, 30] on icon at bounding box center [884, 32] width 8 height 8
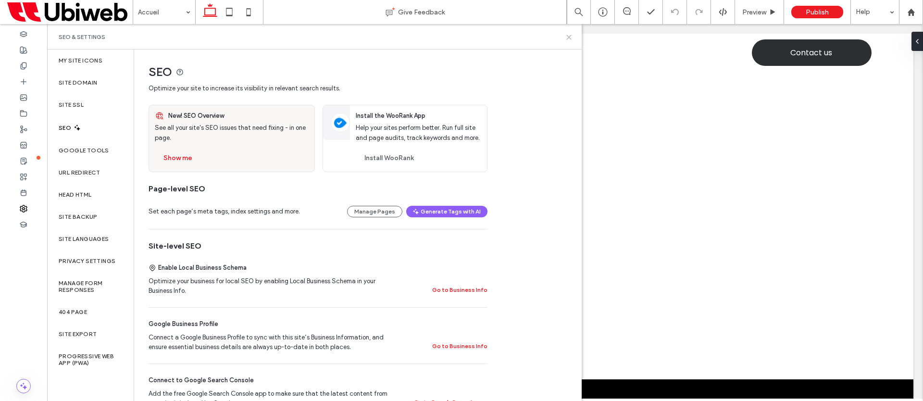
click at [570, 36] on use at bounding box center [569, 37] width 4 height 4
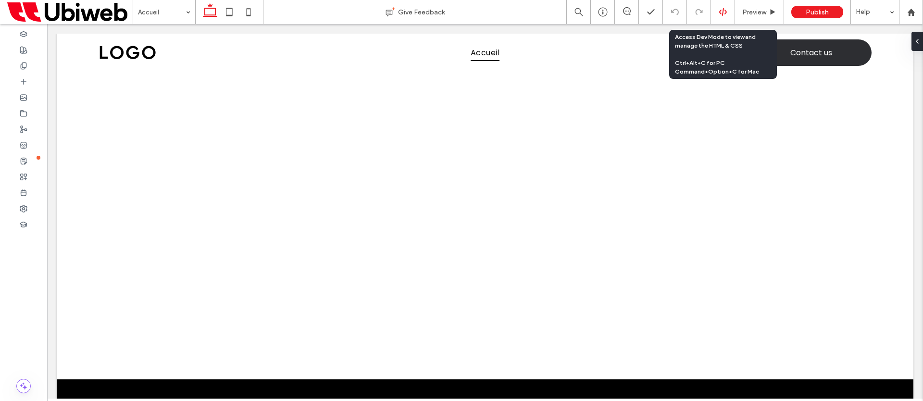
click at [728, 14] on div at bounding box center [723, 12] width 24 height 9
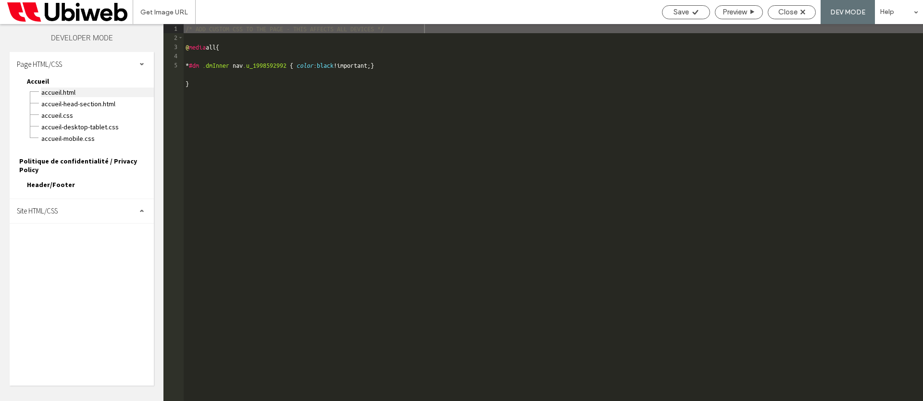
click at [50, 91] on span "Accueil.html" at bounding box center [97, 93] width 113 height 10
type textarea "**********"
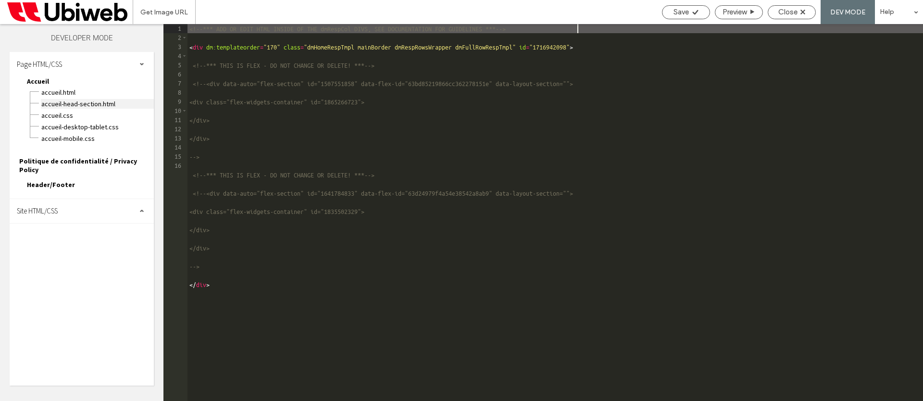
click at [66, 101] on span "Accueil-head-section.html" at bounding box center [97, 104] width 113 height 10
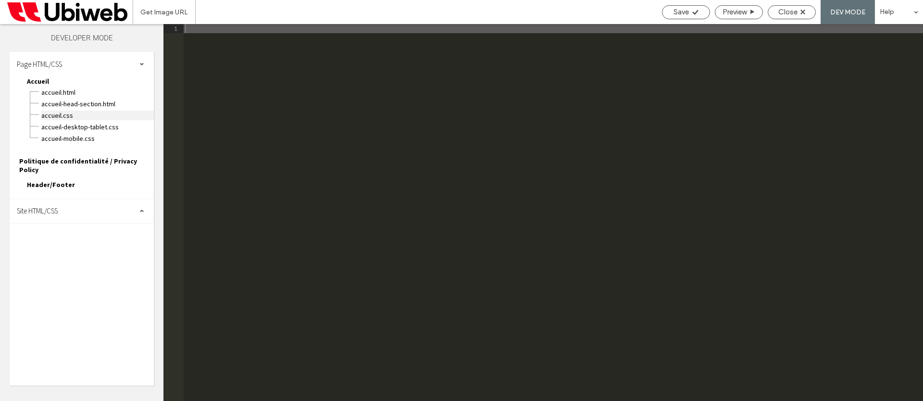
click at [69, 114] on span "Accueil.css" at bounding box center [97, 116] width 113 height 10
click at [70, 130] on span "Accueil-desktop-tablet.css" at bounding box center [97, 127] width 113 height 10
click at [74, 140] on span "Accueil-mobile.css" at bounding box center [97, 139] width 113 height 10
click at [85, 159] on span "Politique de confidentialité / Privacy Policy" at bounding box center [86, 165] width 135 height 17
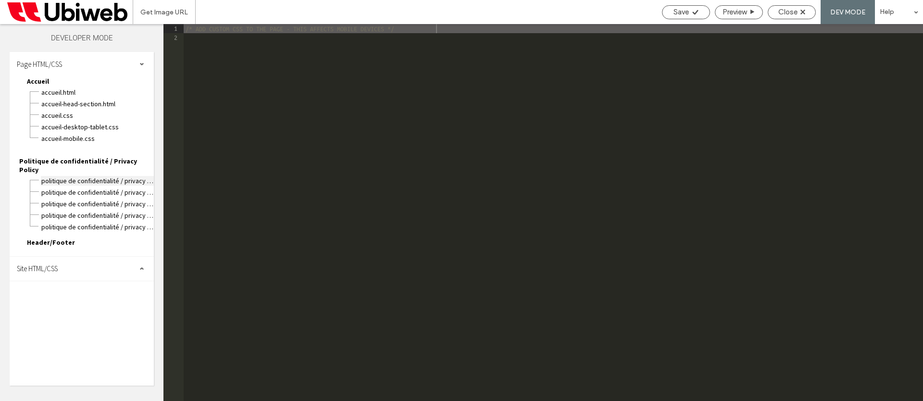
click at [92, 176] on span "Politique de confidentialité / Privacy Policy.html" at bounding box center [97, 181] width 113 height 10
type textarea "**********"
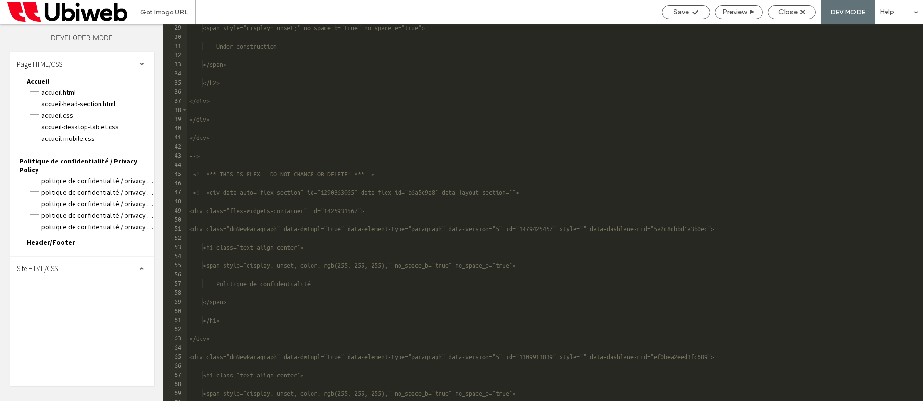
scroll to position [336, 0]
click at [788, 13] on span "Close" at bounding box center [787, 12] width 19 height 9
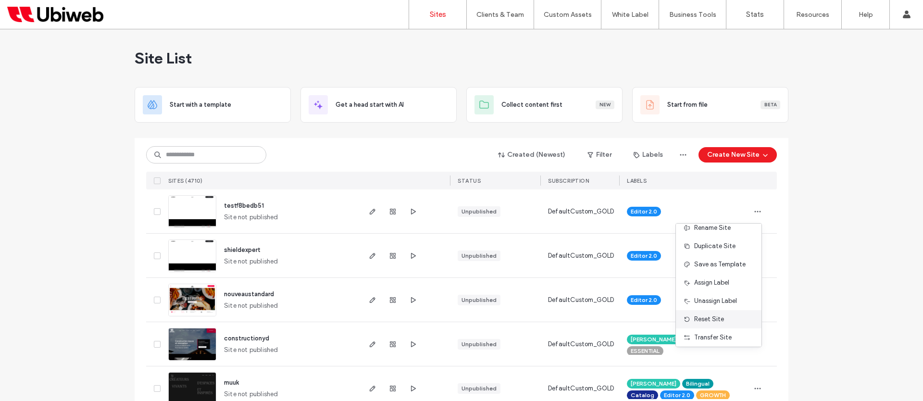
scroll to position [49, 0]
click at [713, 333] on span "Delete Site" at bounding box center [710, 334] width 32 height 10
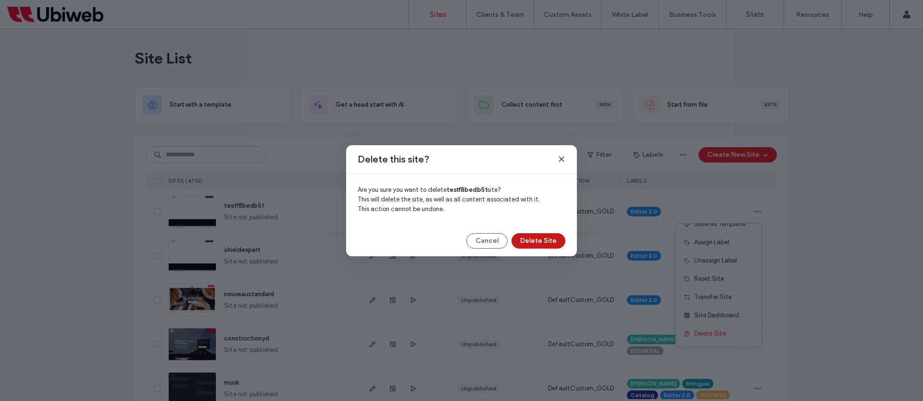
click at [536, 240] on button "Delete Site" at bounding box center [539, 240] width 54 height 15
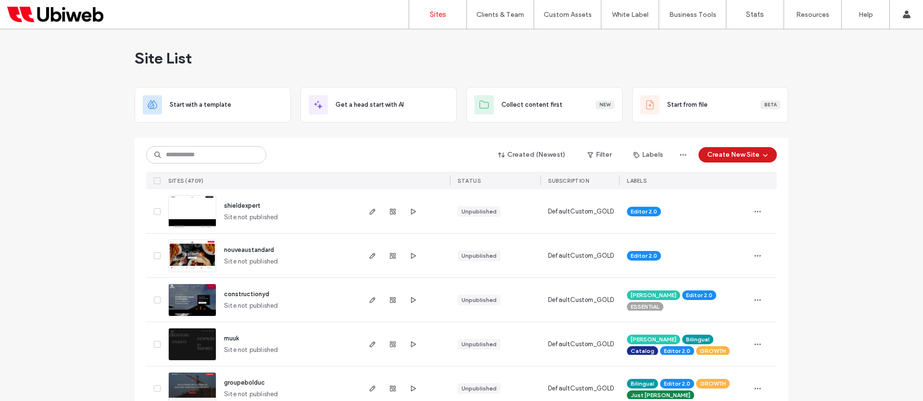
click at [742, 156] on button "Create New Site" at bounding box center [738, 154] width 78 height 15
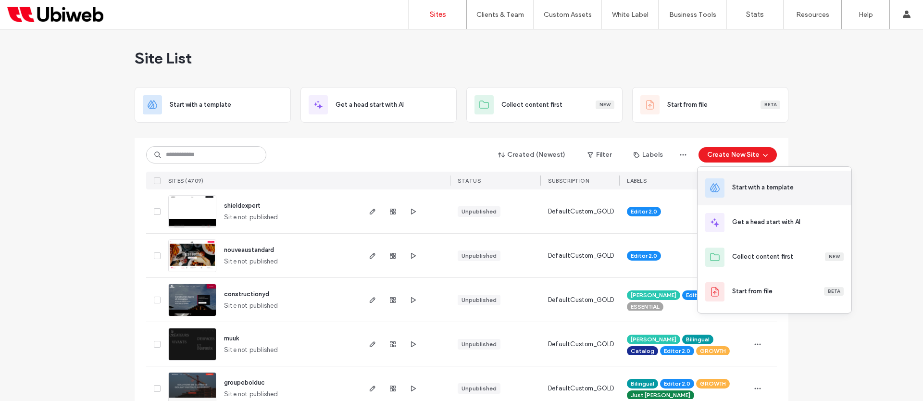
click at [740, 180] on div "Start with a template" at bounding box center [775, 188] width 154 height 35
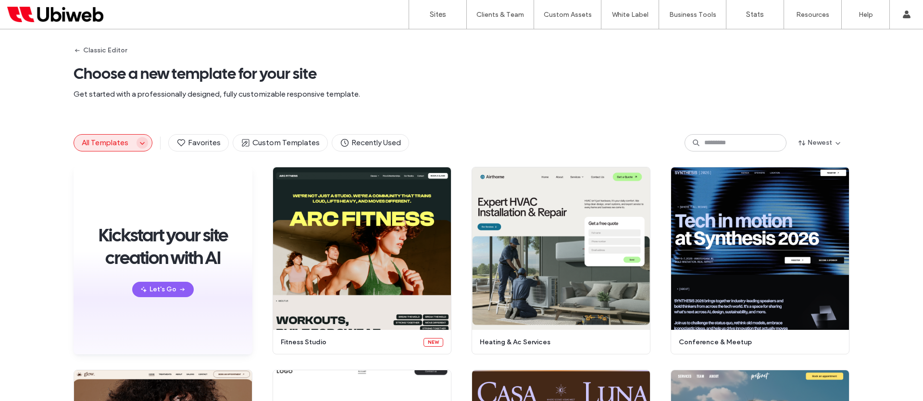
click at [138, 145] on icon "button" at bounding box center [142, 143] width 8 height 8
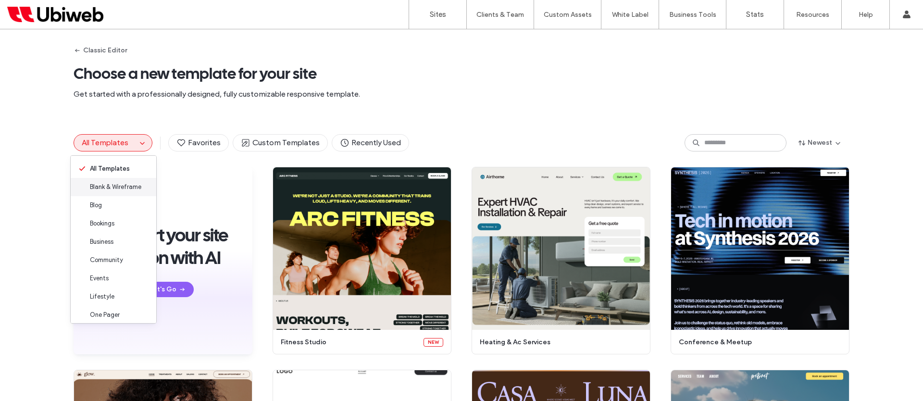
click at [134, 187] on span "Blank & Wireframe" at bounding box center [115, 187] width 51 height 10
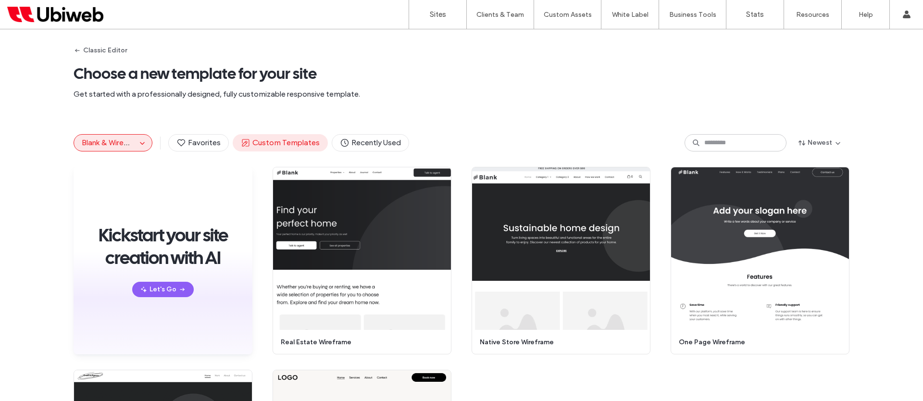
click at [295, 143] on span "Custom Templates" at bounding box center [280, 143] width 79 height 11
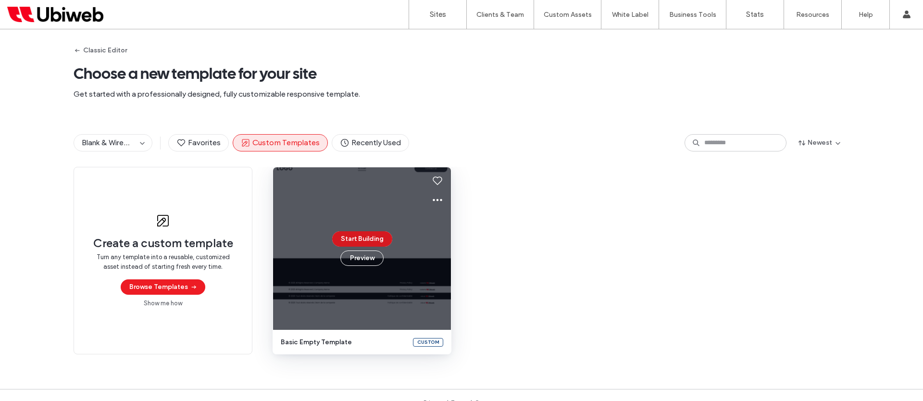
click at [361, 240] on button "Start Building" at bounding box center [362, 238] width 60 height 15
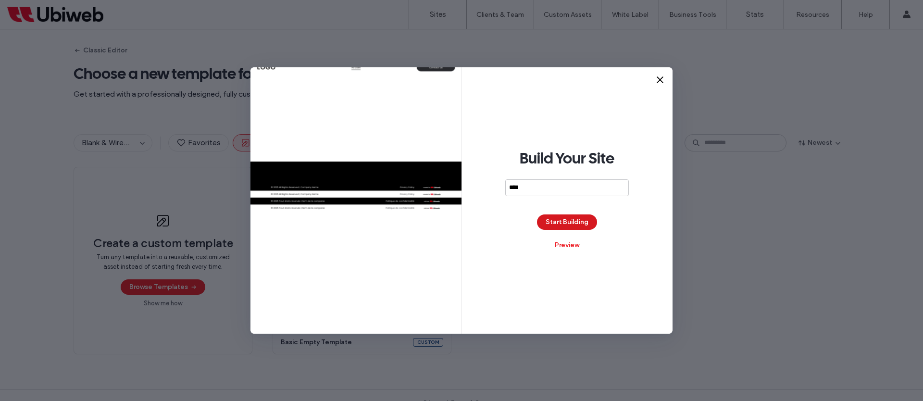
type input "****"
click at [573, 224] on button "Start Building" at bounding box center [567, 221] width 60 height 15
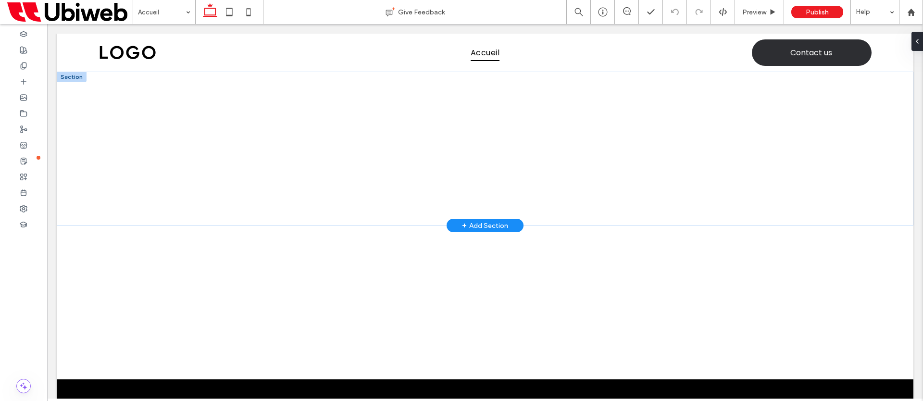
click at [473, 224] on div "+ Add Section" at bounding box center [485, 225] width 46 height 11
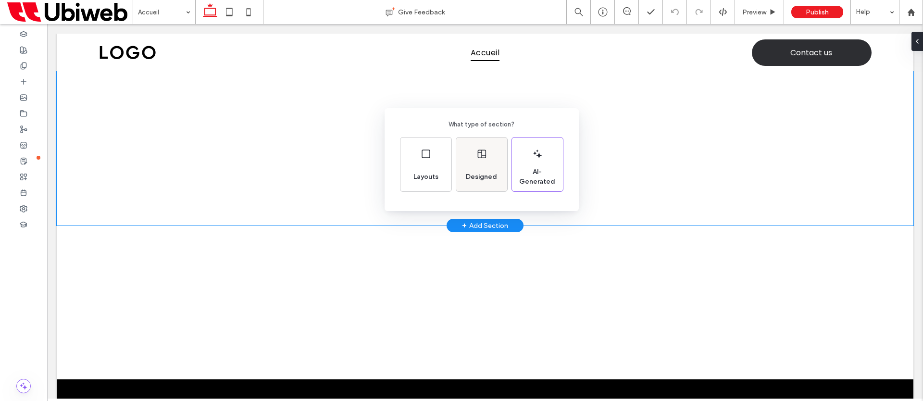
click at [472, 163] on div "Designed" at bounding box center [481, 165] width 51 height 54
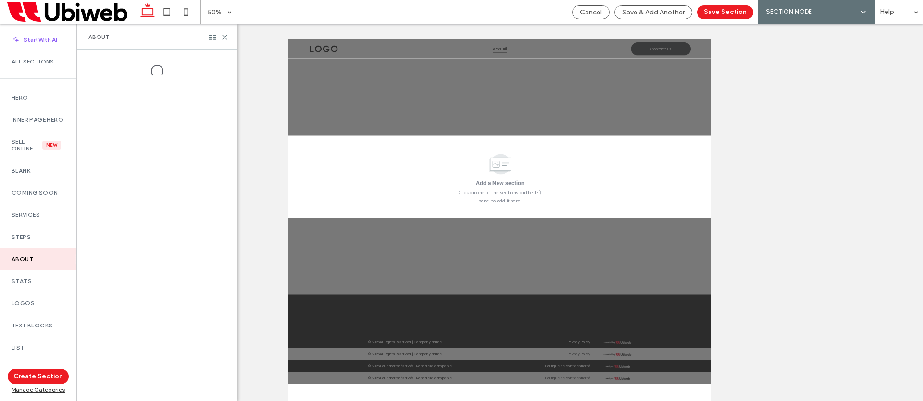
click at [44, 116] on label "Inner Page Hero" at bounding box center [38, 119] width 53 height 7
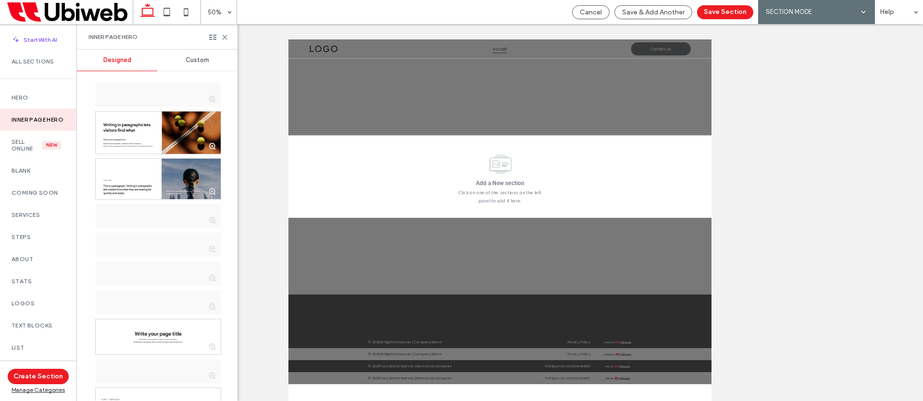
click at [183, 59] on div "Custom" at bounding box center [197, 60] width 80 height 21
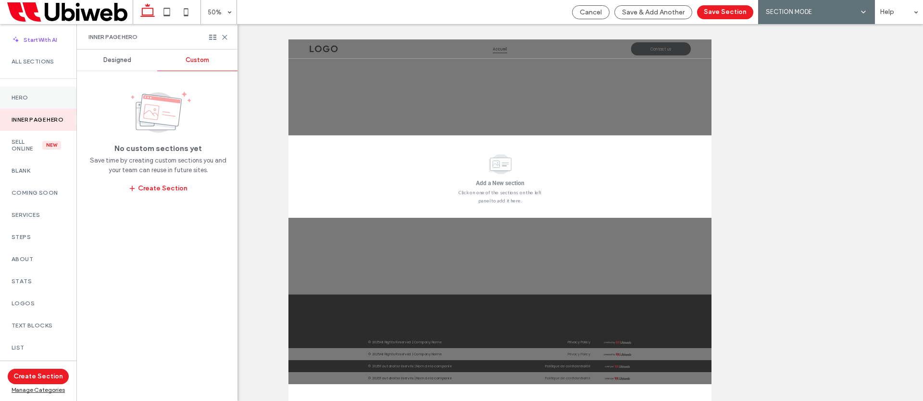
click at [27, 99] on label "Hero" at bounding box center [38, 97] width 53 height 7
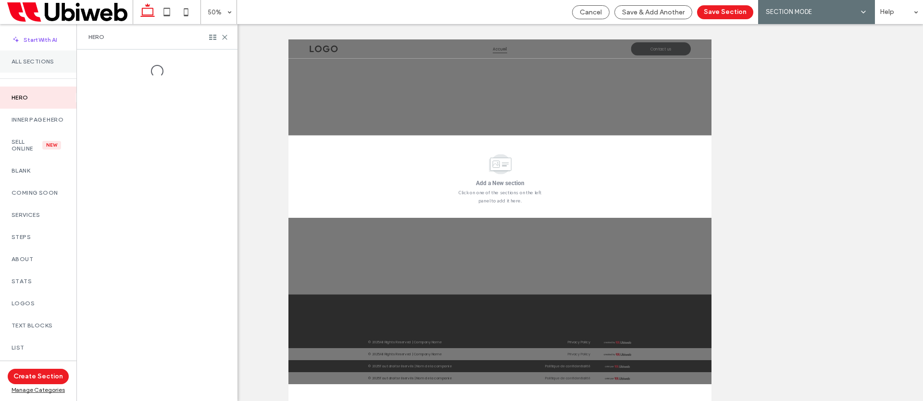
click at [36, 64] on label "All Sections" at bounding box center [38, 61] width 53 height 7
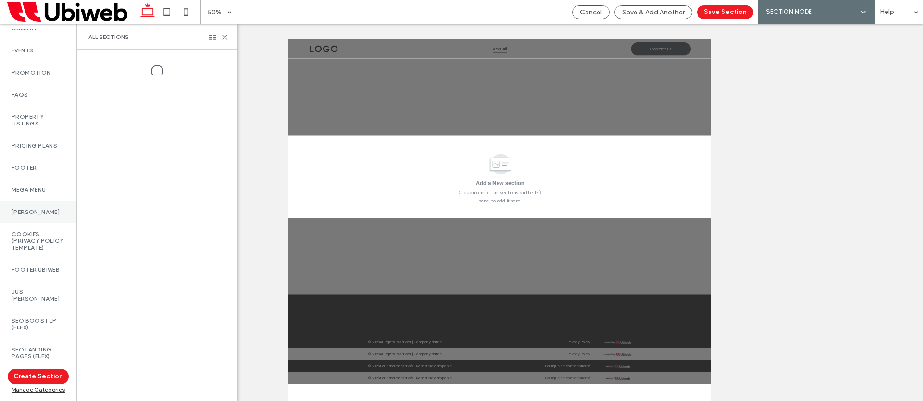
scroll to position [542, 0]
click at [45, 317] on label "SEO BOOST LP (Flex)" at bounding box center [38, 323] width 53 height 13
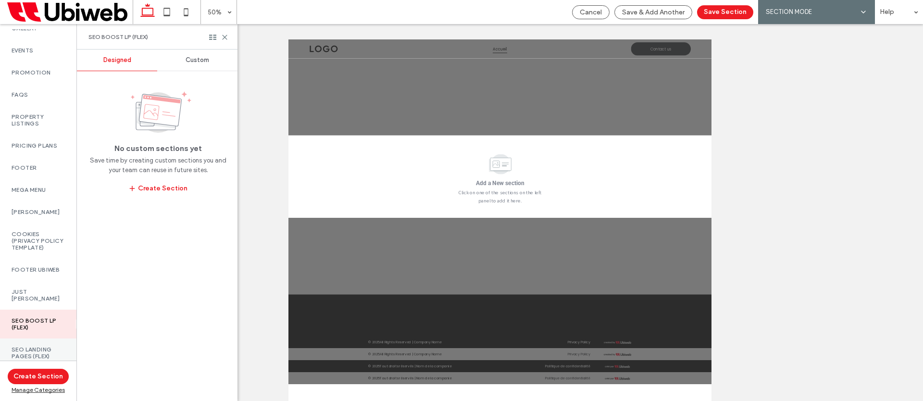
click at [46, 346] on label "SEO LANDING PAGES (Flex)" at bounding box center [38, 352] width 53 height 13
click at [36, 311] on div "SEO BOOST LP (Flex)" at bounding box center [38, 324] width 76 height 29
click at [197, 60] on span "Custom" at bounding box center [198, 60] width 24 height 8
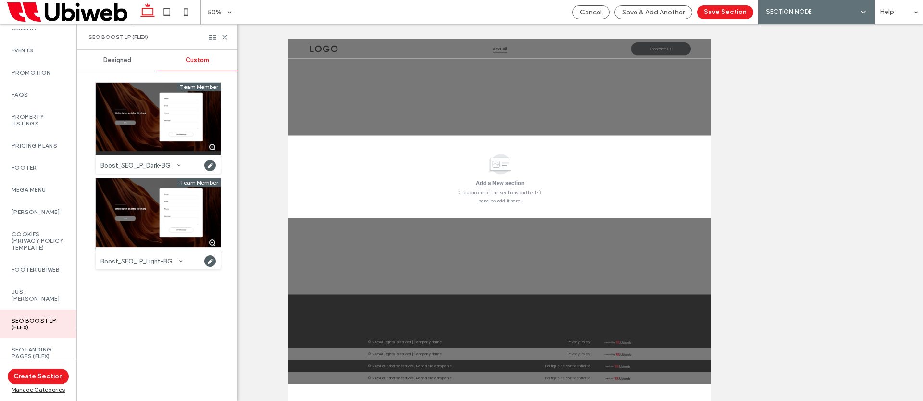
click at [32, 326] on label "SEO BOOST LP (Flex)" at bounding box center [38, 323] width 53 height 13
click at [38, 346] on label "SEO LANDING PAGES (Flex)" at bounding box center [38, 352] width 53 height 13
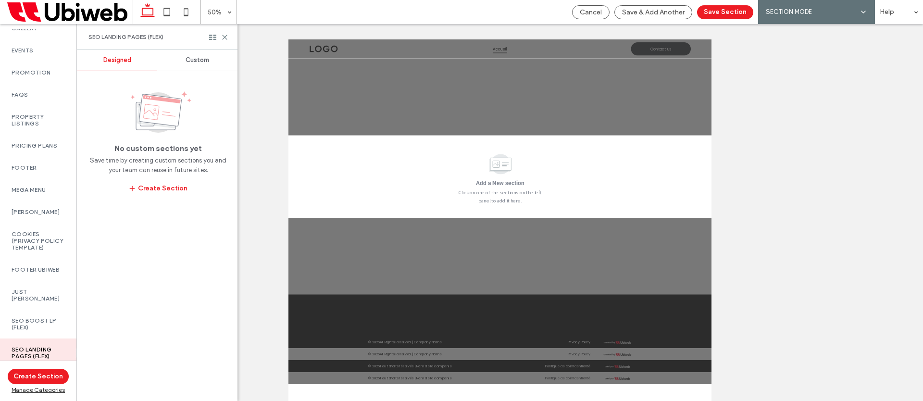
click at [184, 63] on div "Custom" at bounding box center [197, 60] width 80 height 21
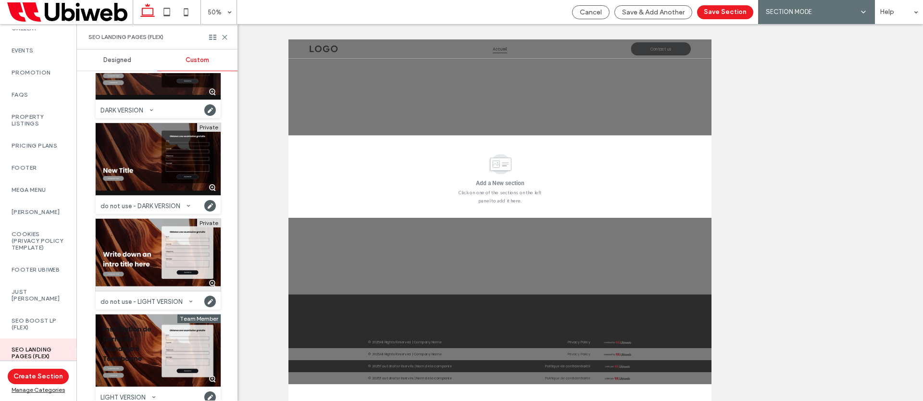
scroll to position [0, 0]
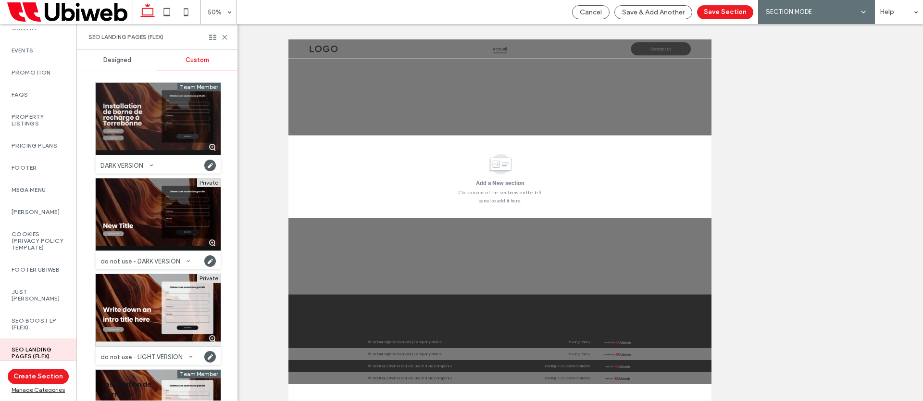
click at [167, 123] on div at bounding box center [158, 119] width 125 height 72
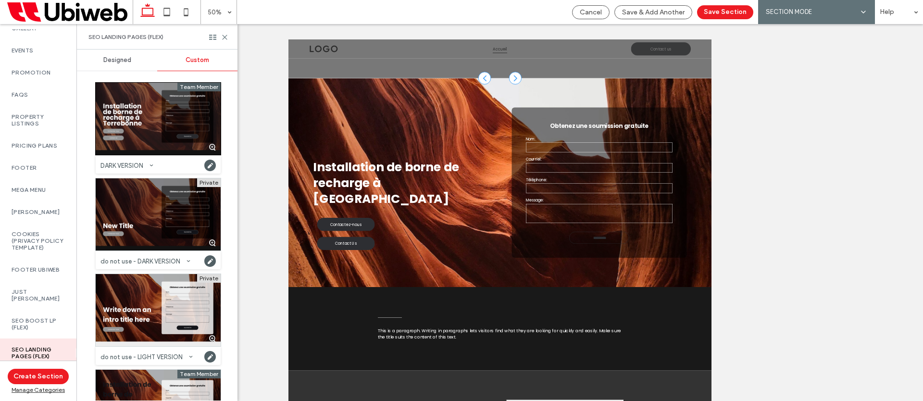
scroll to position [115, 0]
click at [710, 13] on button "Save Section" at bounding box center [725, 12] width 56 height 14
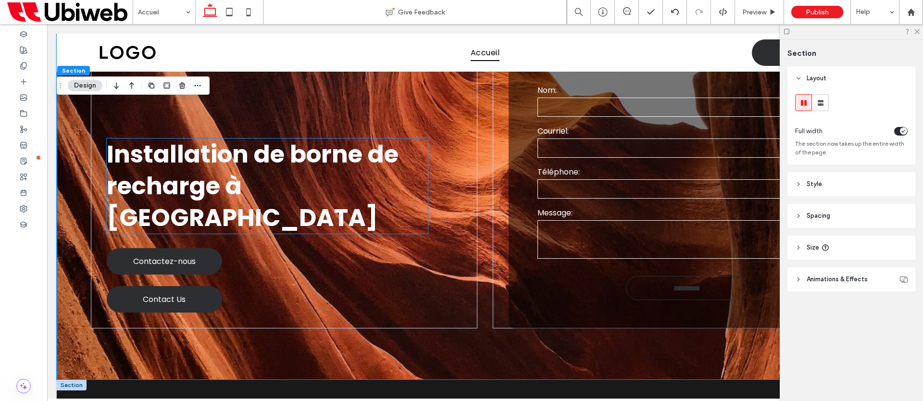
scroll to position [457, 0]
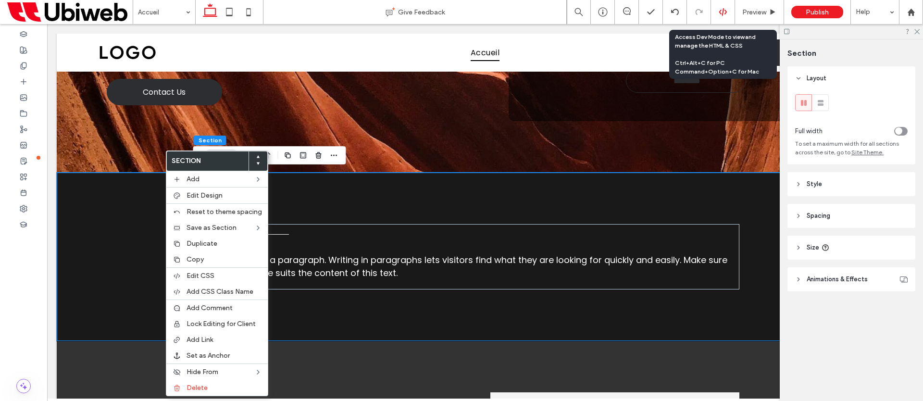
click at [724, 14] on icon at bounding box center [723, 12] width 9 height 9
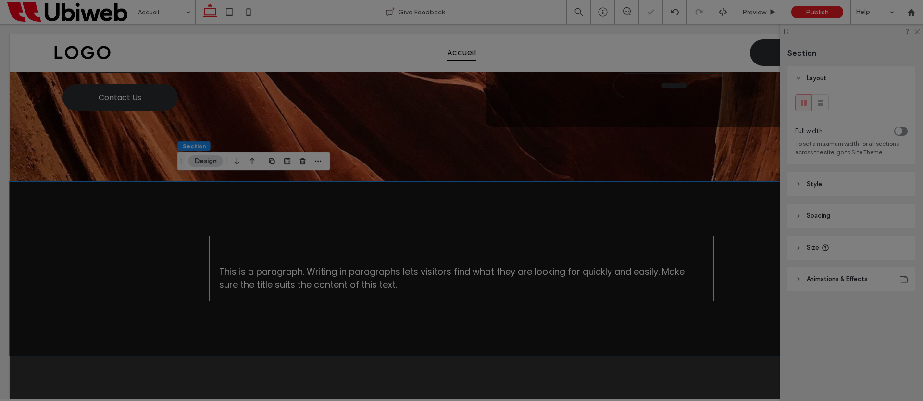
scroll to position [0, 0]
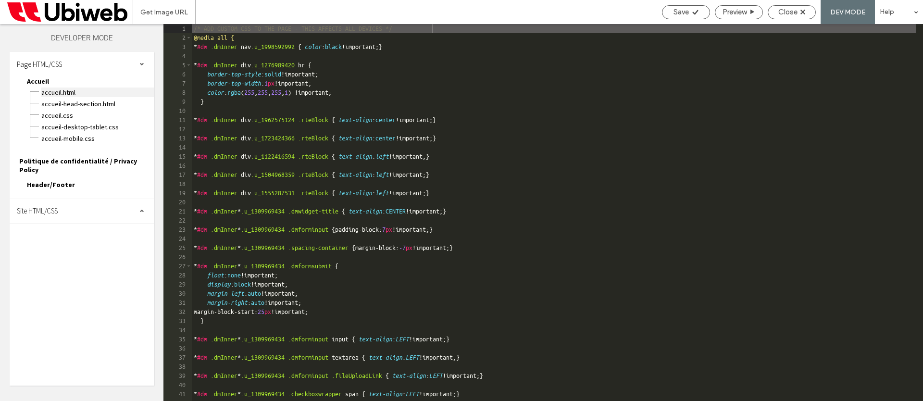
click at [61, 94] on span "Accueil.html" at bounding box center [97, 93] width 113 height 10
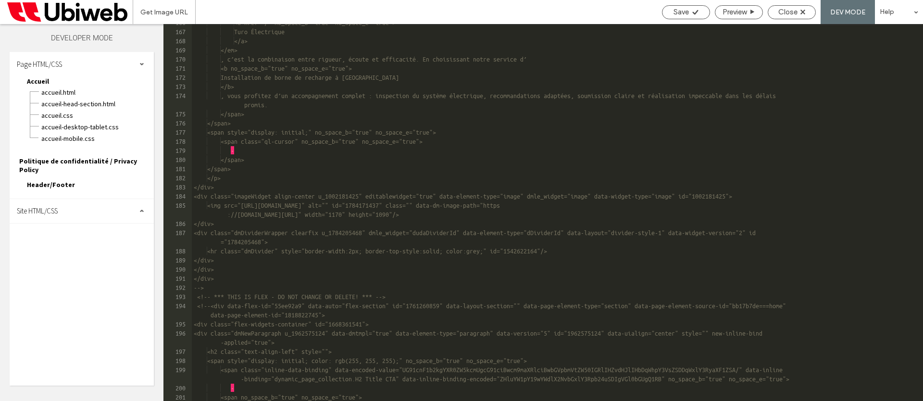
scroll to position [1817, 0]
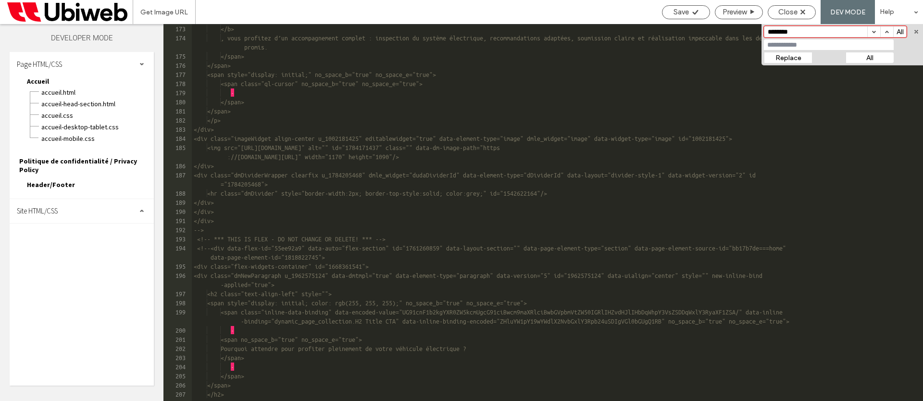
click at [794, 31] on input "********" at bounding box center [815, 31] width 103 height 11
paste input "**"
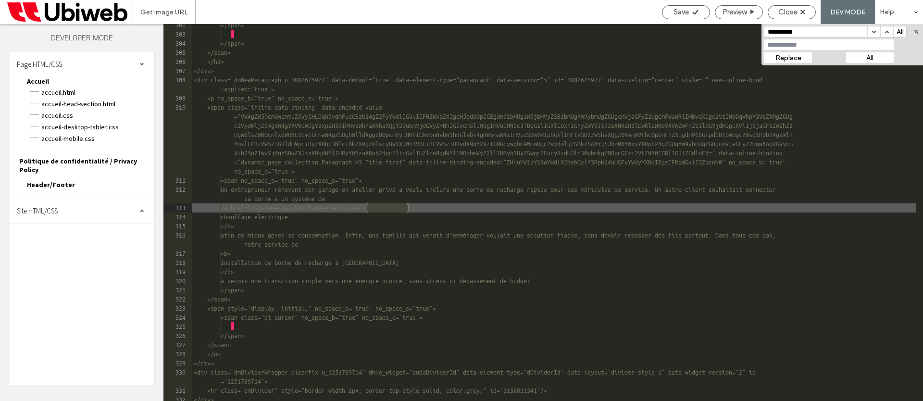
type input "**********"
click at [789, 12] on span "Close" at bounding box center [787, 12] width 19 height 9
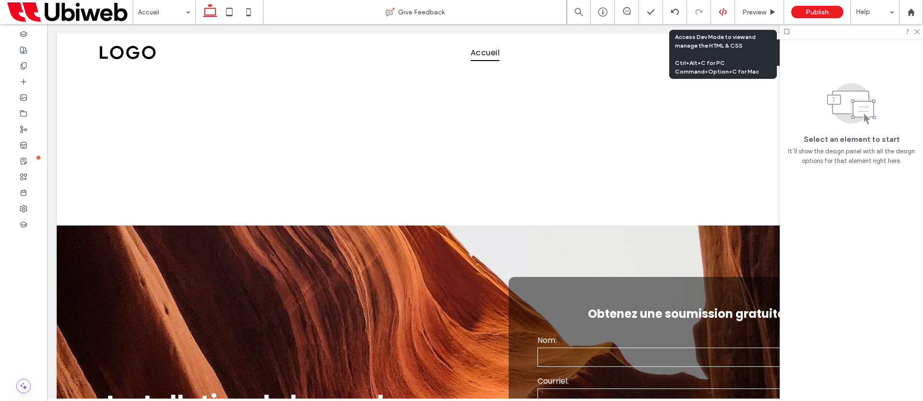
click at [718, 8] on div at bounding box center [723, 12] width 24 height 9
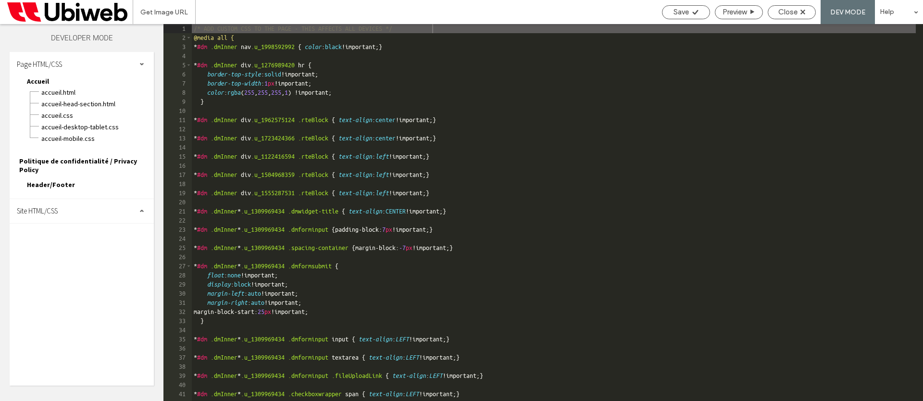
click at [89, 164] on span "Politique de confidentialité / Privacy Policy" at bounding box center [86, 165] width 135 height 17
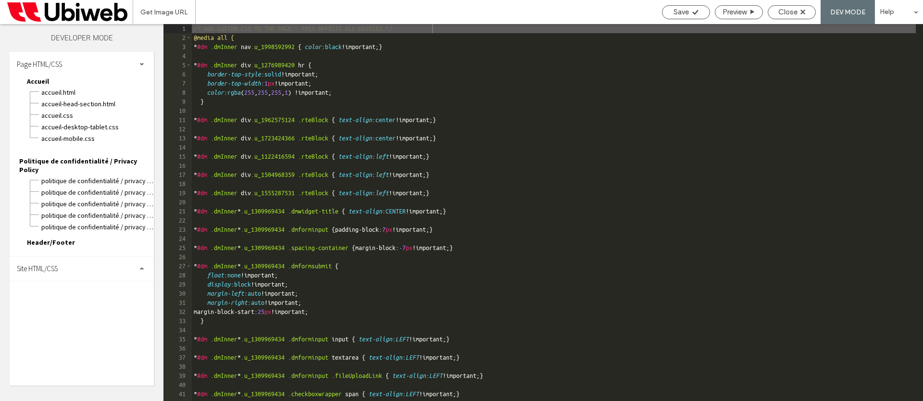
click at [59, 272] on div "Site HTML/CSS" at bounding box center [82, 269] width 144 height 24
click at [63, 93] on span "Accueil.html" at bounding box center [97, 93] width 113 height 10
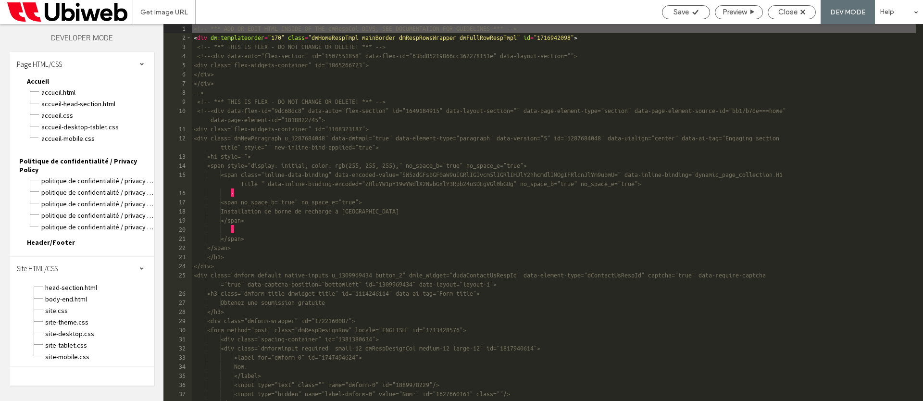
scroll to position [462, 0]
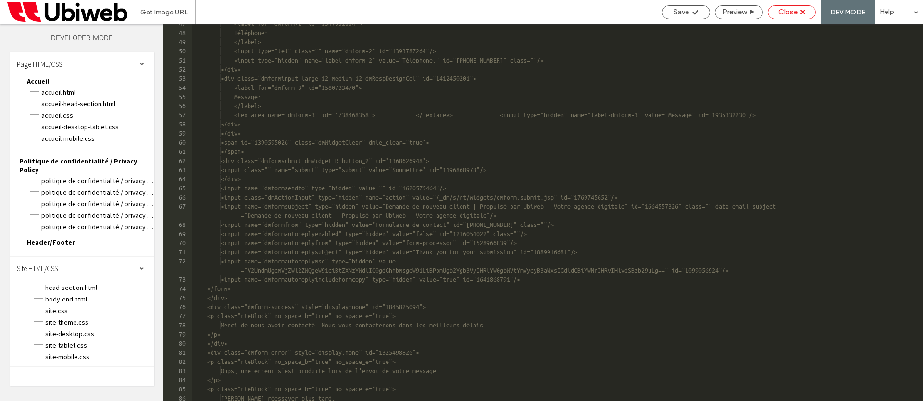
click at [792, 14] on span "Close" at bounding box center [787, 12] width 19 height 9
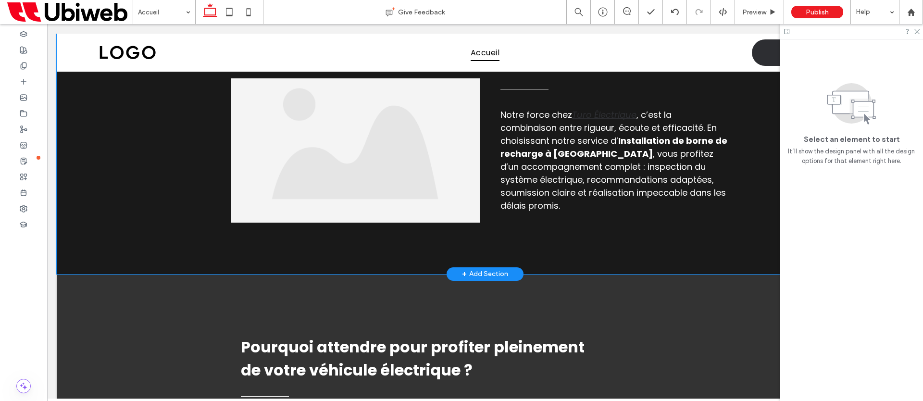
scroll to position [878, 0]
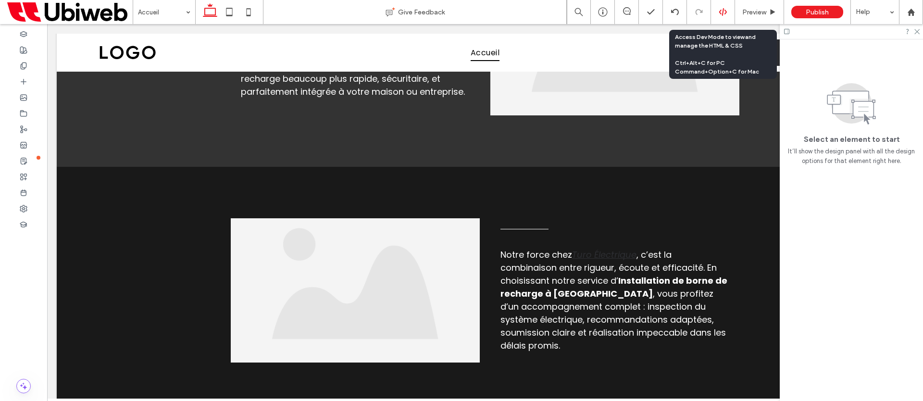
click at [723, 14] on use at bounding box center [723, 12] width 8 height 8
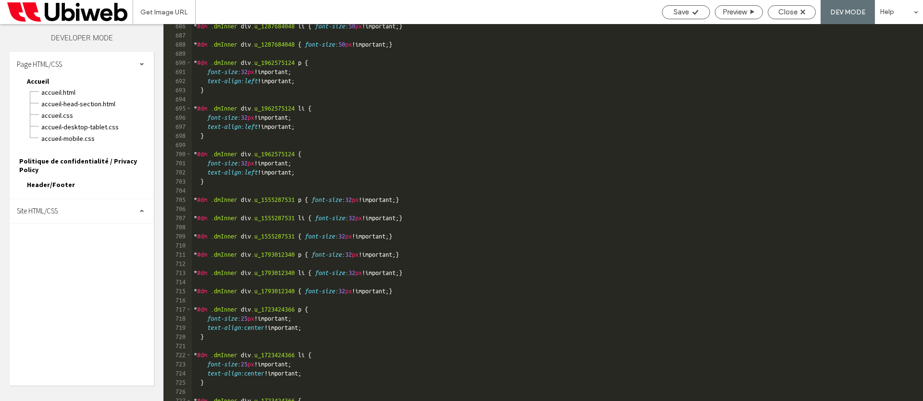
scroll to position [6260, 0]
click at [58, 96] on span "Accueil.html" at bounding box center [97, 93] width 113 height 10
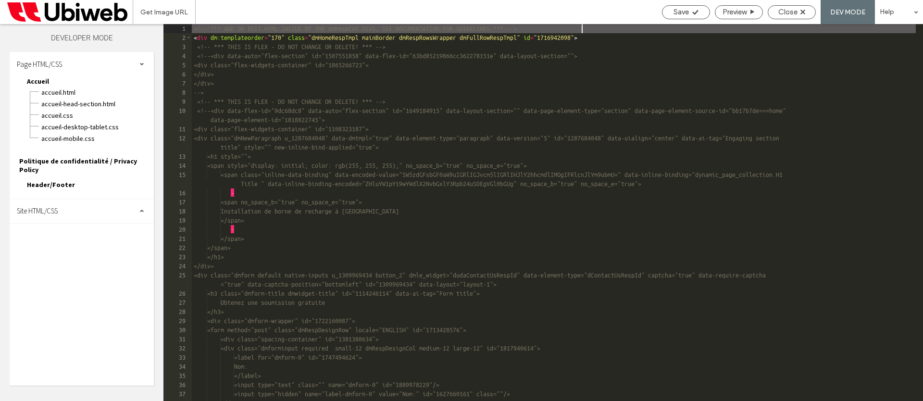
click at [375, 236] on div "<!-- *** ADD OR EDIT HTML INSIDE OF THE dmRespCol DIVS, SEE DOCUMENTATION FOR G…" at bounding box center [554, 221] width 724 height 395
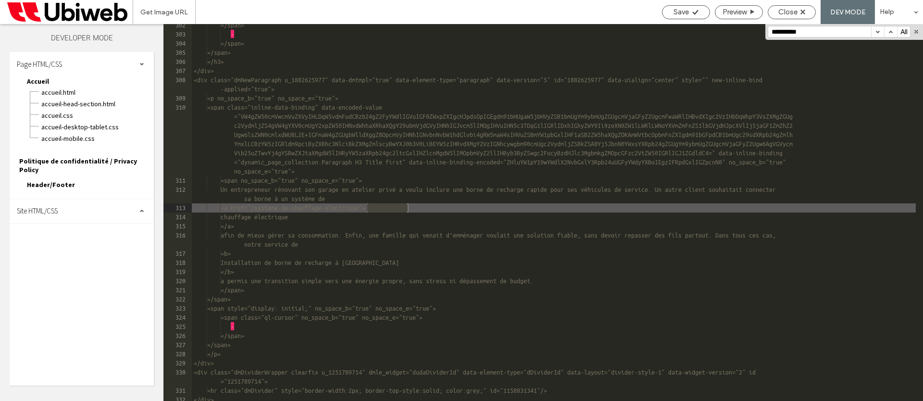
scroll to position [3283, 0]
type input "**********"
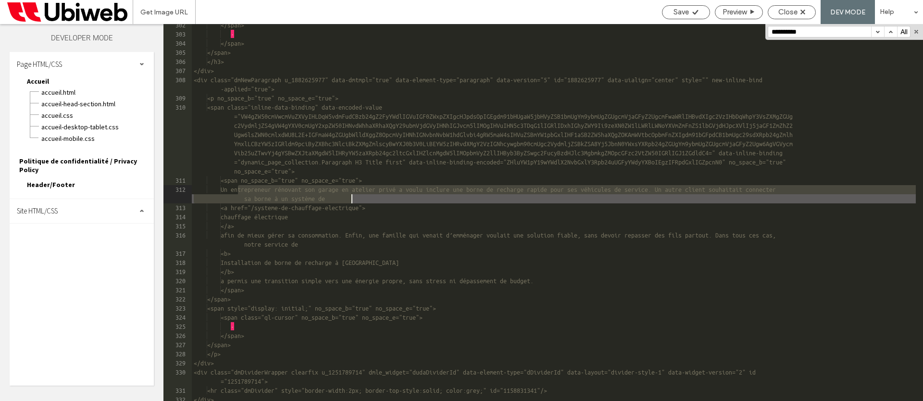
drag, startPoint x: 238, startPoint y: 189, endPoint x: 351, endPoint y: 196, distance: 112.7
click at [351, 196] on div "</span> · </span> </span> </h3> </div> <div class="dmNewParagraph u_1882625977"…" at bounding box center [554, 218] width 724 height 395
click at [802, 10] on icon at bounding box center [803, 12] width 5 height 5
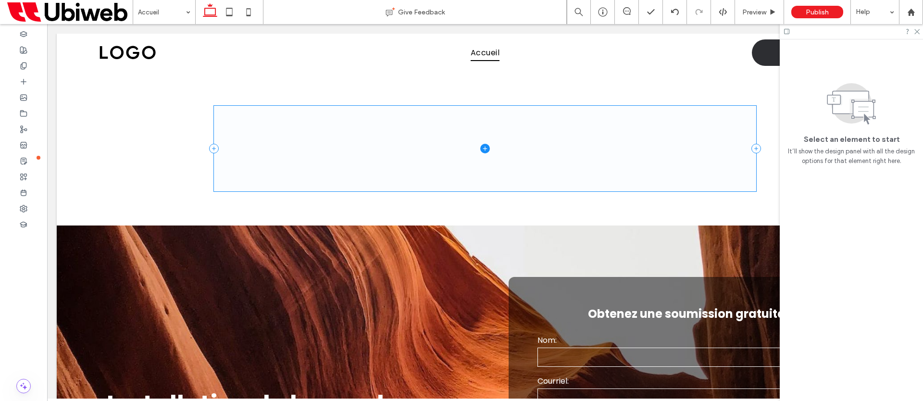
scroll to position [2006, 0]
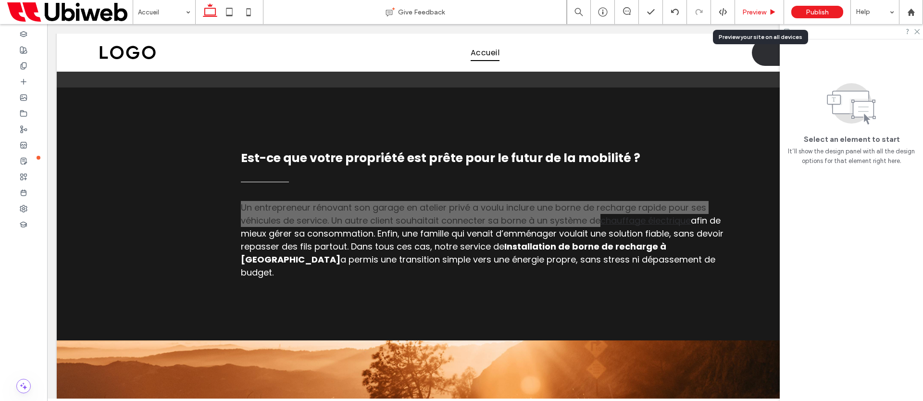
click at [764, 13] on span "Preview" at bounding box center [754, 12] width 24 height 8
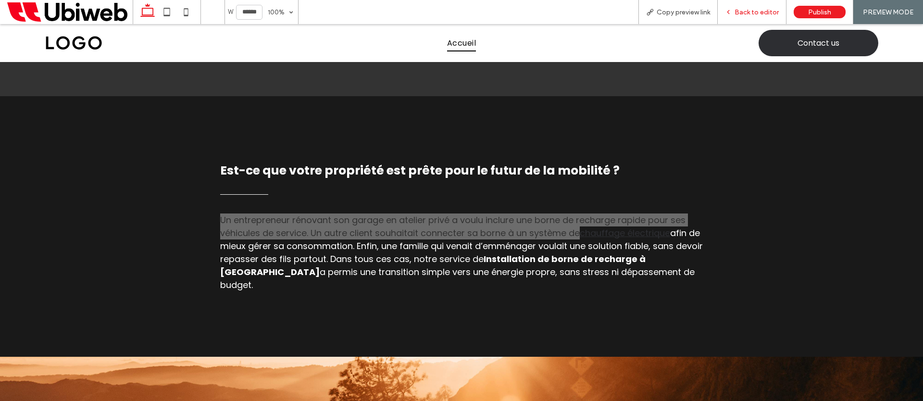
scroll to position [2057, 0]
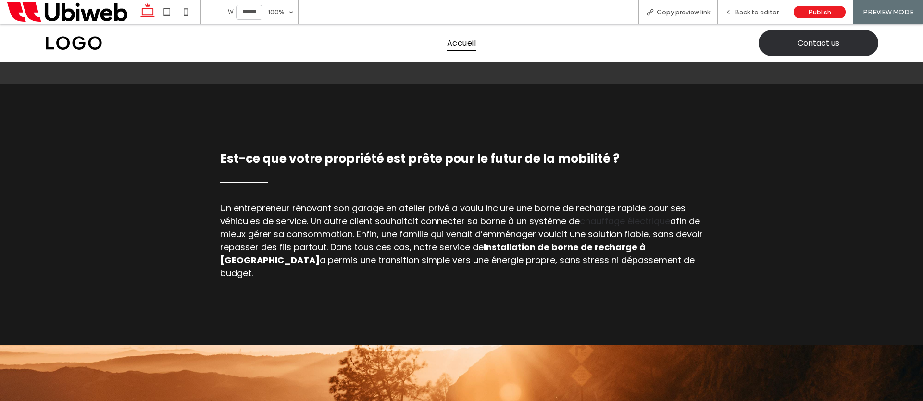
click at [146, 223] on div "Un entrepreneur rénovant son garage en atelier privé a voulu inclure une borne …" at bounding box center [461, 214] width 923 height 261
click at [763, 15] on span "Back to editor" at bounding box center [757, 12] width 44 height 8
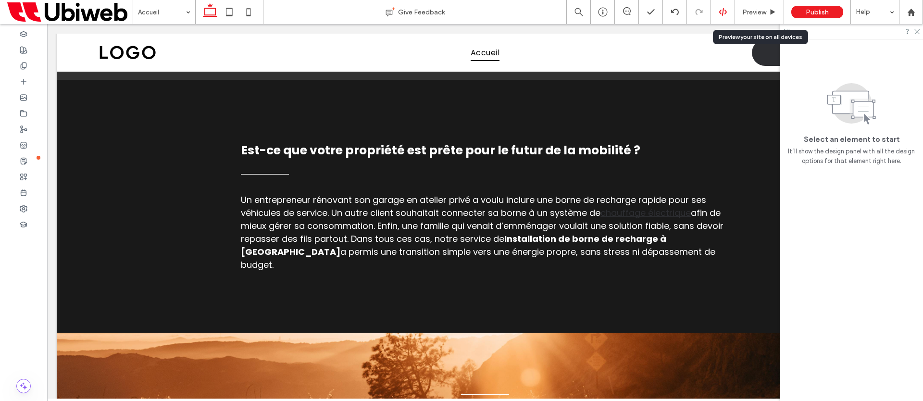
scroll to position [2006, 0]
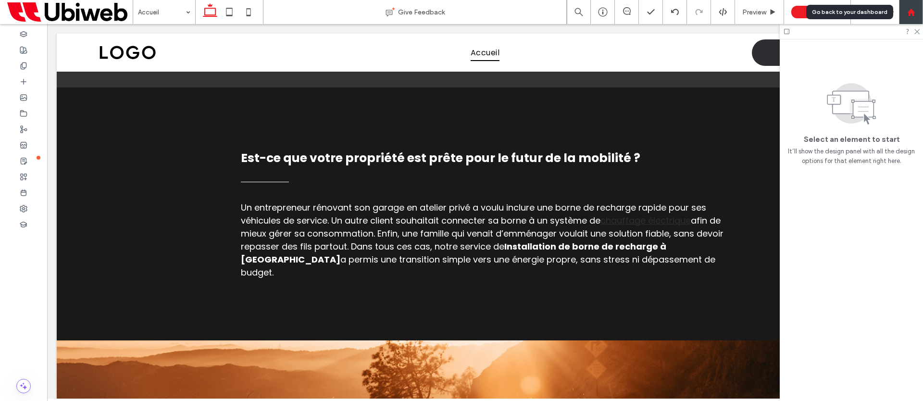
click at [907, 16] on div at bounding box center [911, 12] width 24 height 24
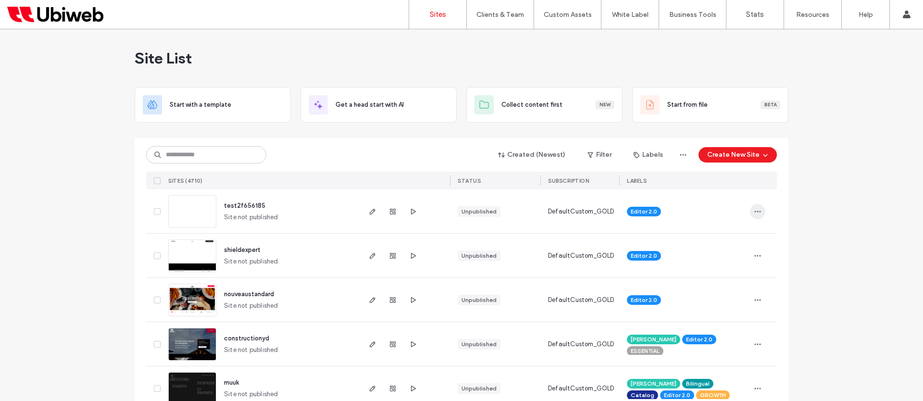
click at [755, 208] on icon "button" at bounding box center [758, 212] width 8 height 8
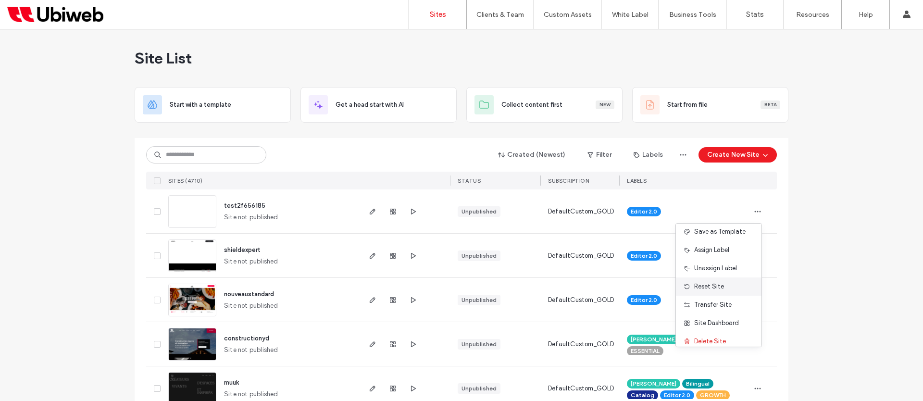
scroll to position [49, 0]
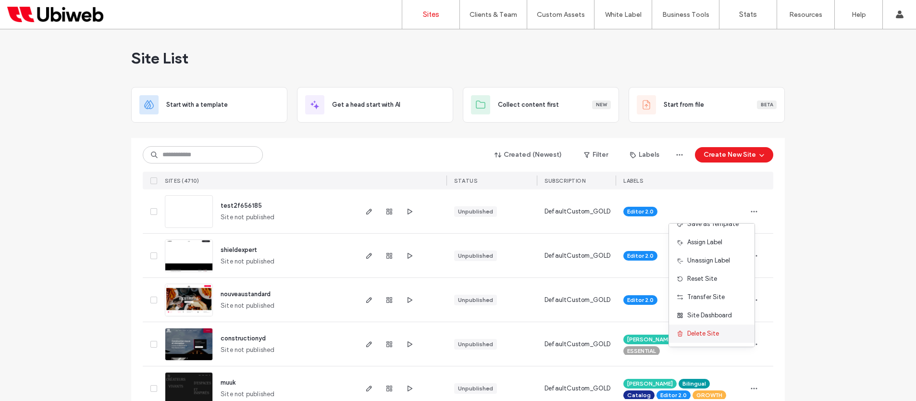
click at [716, 333] on span "Delete Site" at bounding box center [704, 334] width 32 height 10
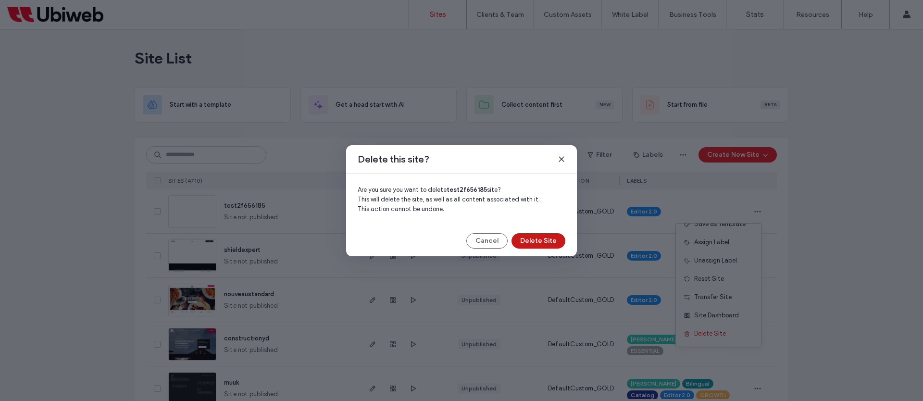
click at [541, 238] on button "Delete Site" at bounding box center [539, 240] width 54 height 15
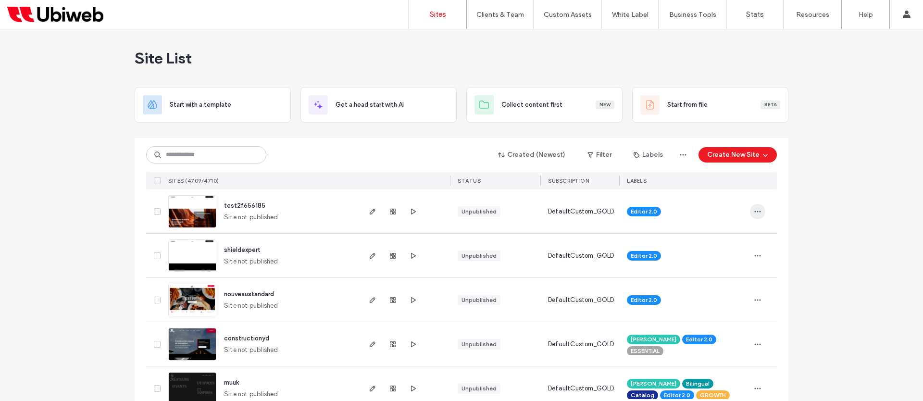
click at [756, 209] on icon "button" at bounding box center [758, 212] width 8 height 8
click at [713, 331] on span "Delete Site" at bounding box center [710, 334] width 32 height 10
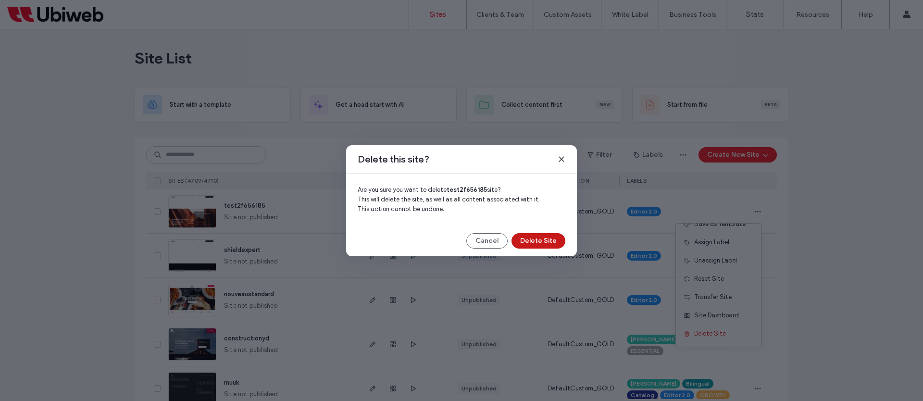
click at [538, 238] on button "Delete Site" at bounding box center [539, 240] width 54 height 15
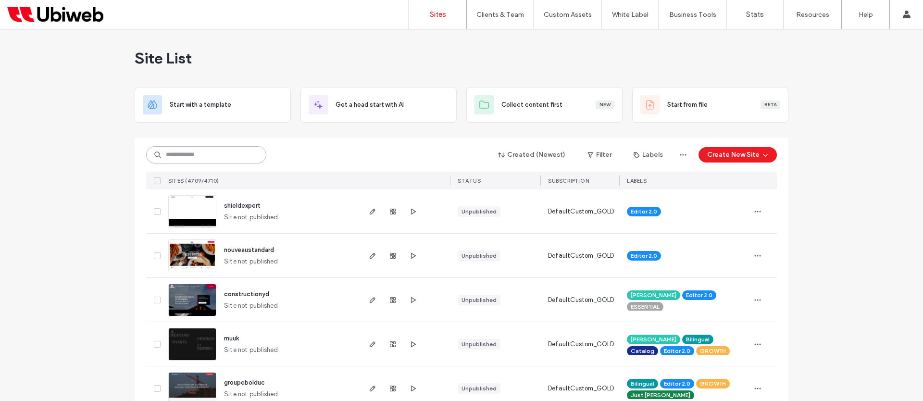
click at [221, 154] on input at bounding box center [206, 154] width 120 height 17
paste input "********"
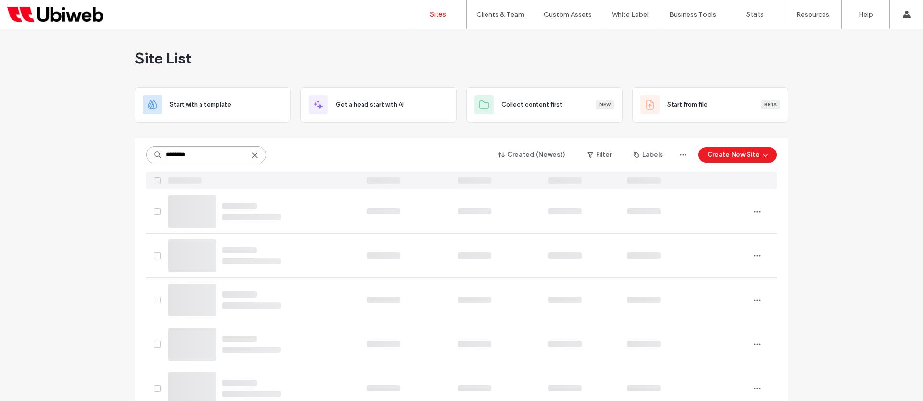
type input "********"
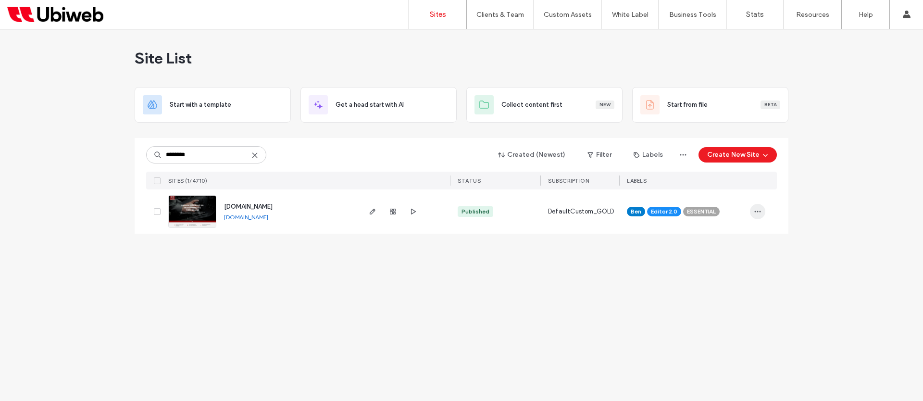
click at [764, 215] on span "button" at bounding box center [757, 211] width 15 height 15
click at [722, 240] on span "Duplicate Site" at bounding box center [718, 237] width 41 height 10
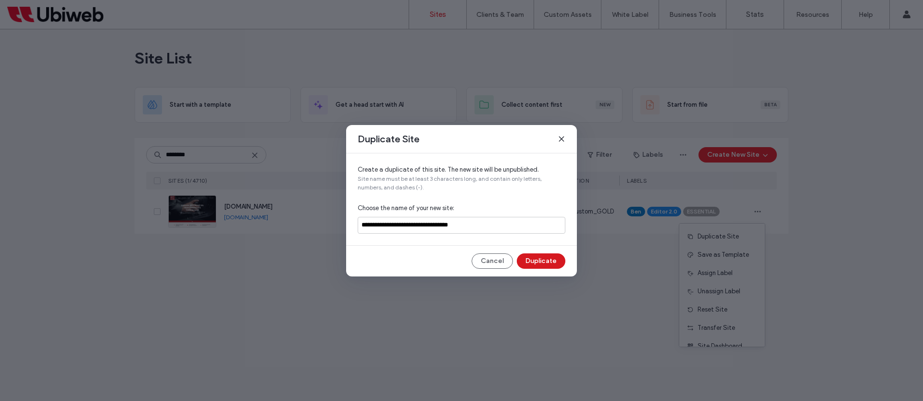
click at [543, 263] on button "Duplicate" at bounding box center [541, 260] width 49 height 15
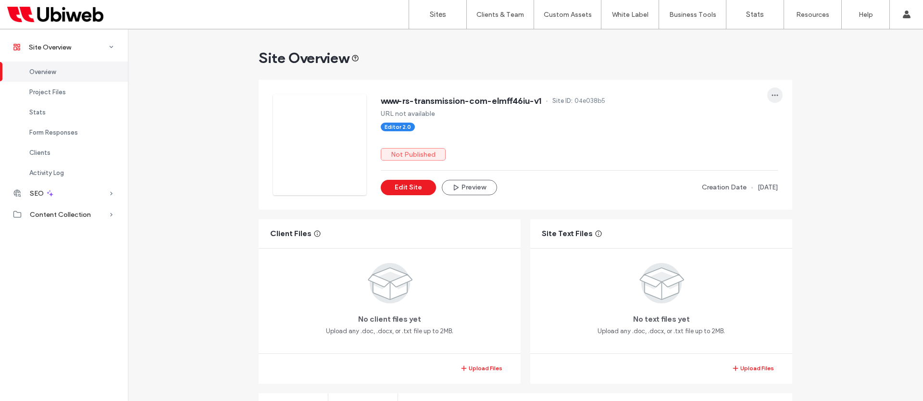
click at [775, 92] on icon "button" at bounding box center [775, 95] width 8 height 8
click at [738, 190] on span "Transfer Site" at bounding box center [731, 193] width 38 height 10
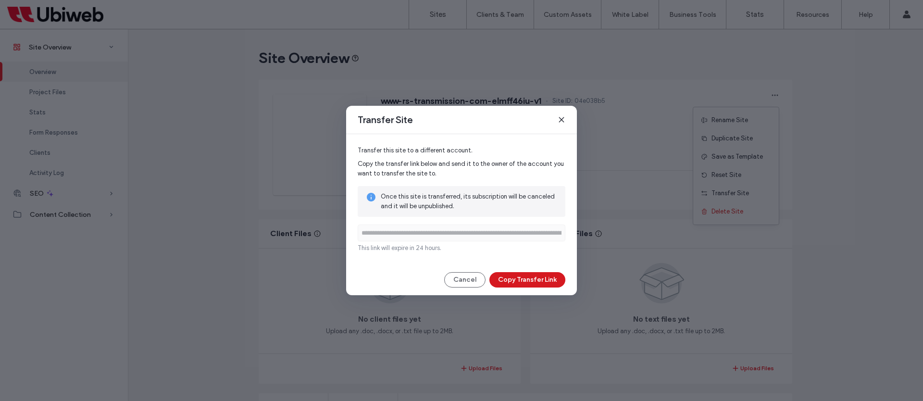
click at [540, 276] on button "Copy Transfer Link" at bounding box center [527, 279] width 76 height 15
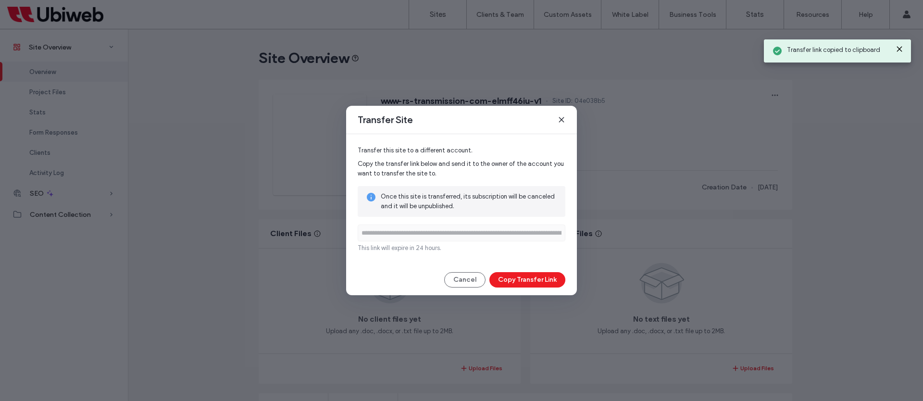
click at [559, 121] on icon at bounding box center [562, 120] width 8 height 8
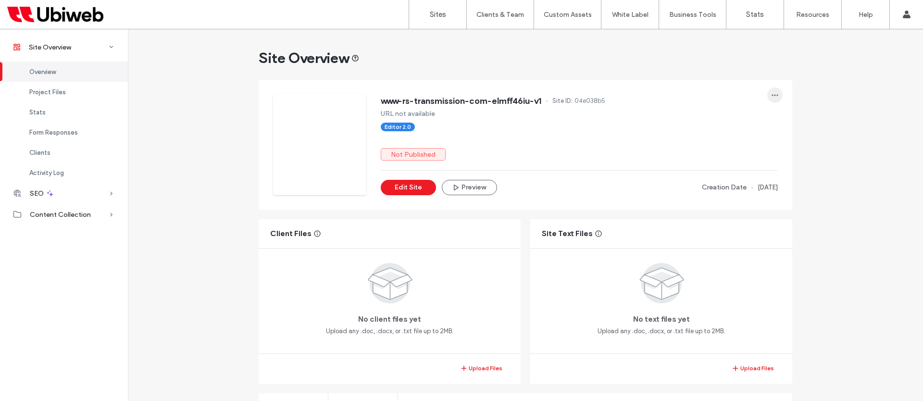
click at [771, 91] on icon "button" at bounding box center [775, 95] width 8 height 8
click at [743, 190] on span "Transfer Site" at bounding box center [731, 193] width 38 height 10
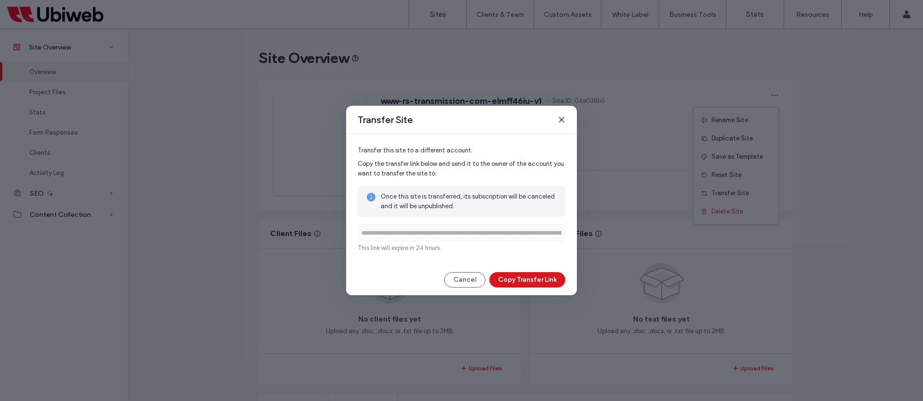
click at [543, 276] on button "Copy Transfer Link" at bounding box center [527, 279] width 76 height 15
